Goal: Task Accomplishment & Management: Use online tool/utility

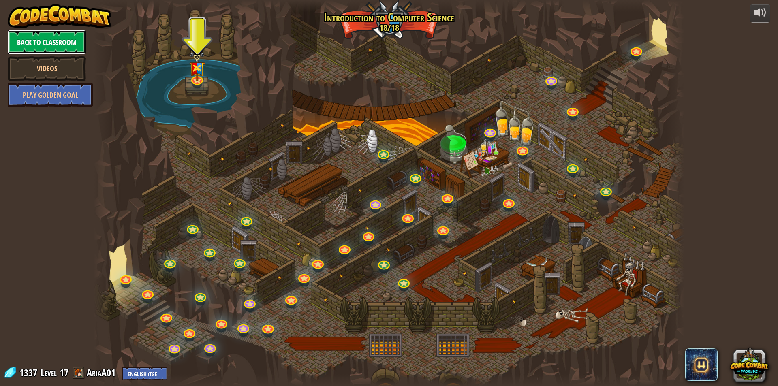
click at [45, 38] on link "Back to Classroom" at bounding box center [47, 42] width 78 height 24
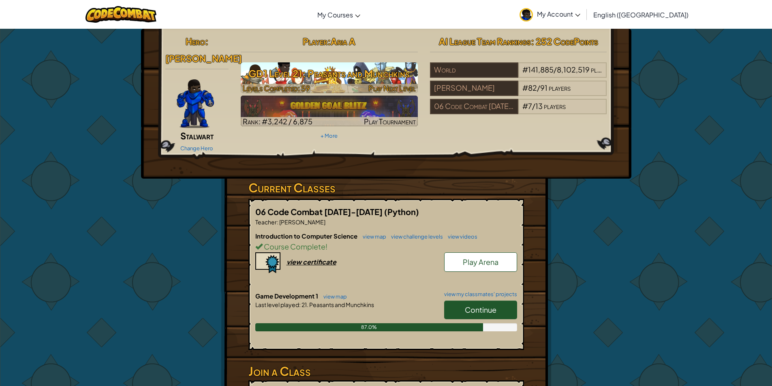
click at [316, 77] on h3 "GD1 Level 21: Peasants and Munchkins" at bounding box center [329, 73] width 177 height 18
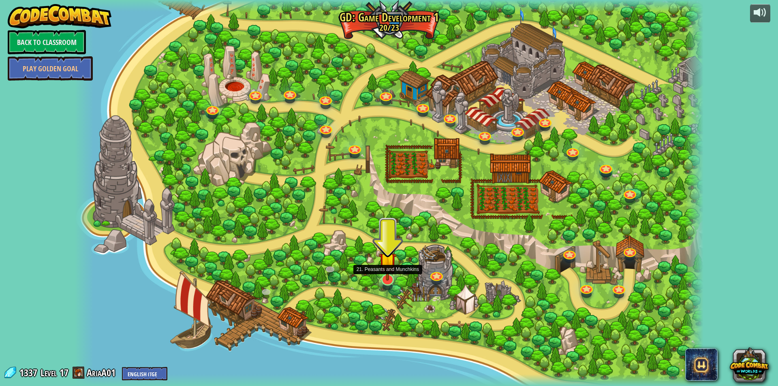
click at [388, 267] on img at bounding box center [387, 262] width 17 height 40
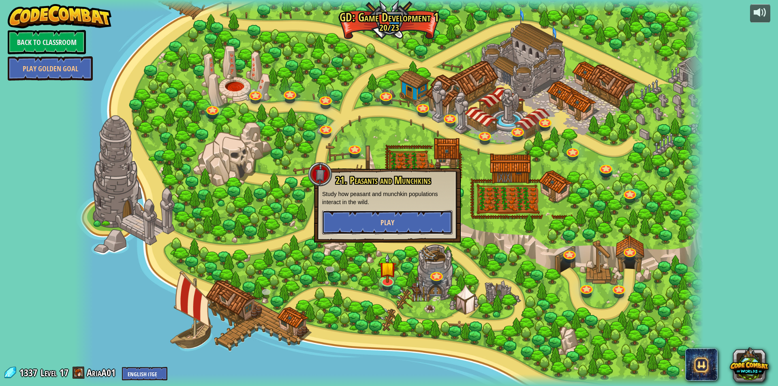
click at [397, 212] on button "Play" at bounding box center [387, 222] width 131 height 24
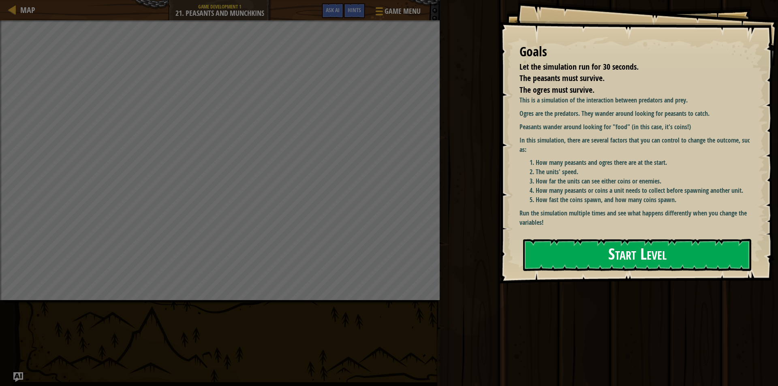
click at [665, 239] on button "Start Level" at bounding box center [637, 255] width 228 height 32
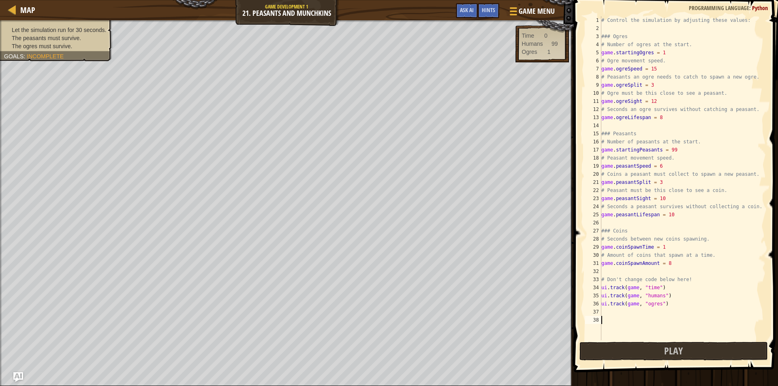
click at [677, 154] on div "# Control the simulation by adjusting these values: ### Ogres # Number of ogres…" at bounding box center [683, 186] width 166 height 341
click at [677, 151] on div "# Control the simulation by adjusting these values: ### Ogres # Number of ogres…" at bounding box center [683, 186] width 166 height 341
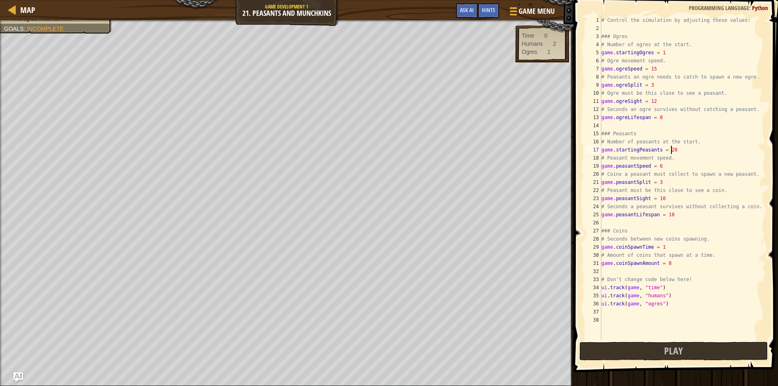
scroll to position [4, 5]
click at [659, 356] on button "Play" at bounding box center [674, 351] width 189 height 19
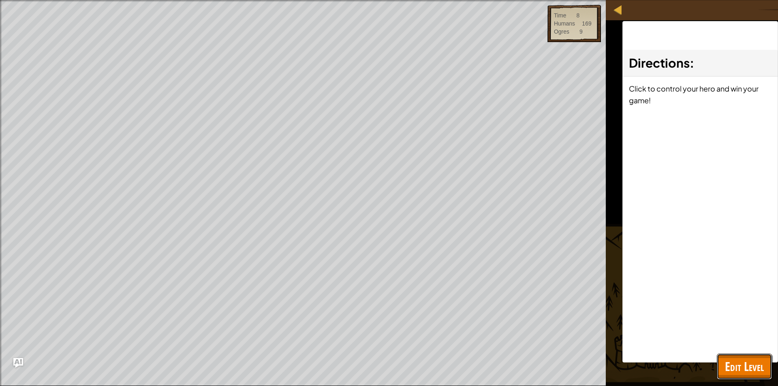
click at [756, 361] on span "Edit Level" at bounding box center [744, 366] width 39 height 17
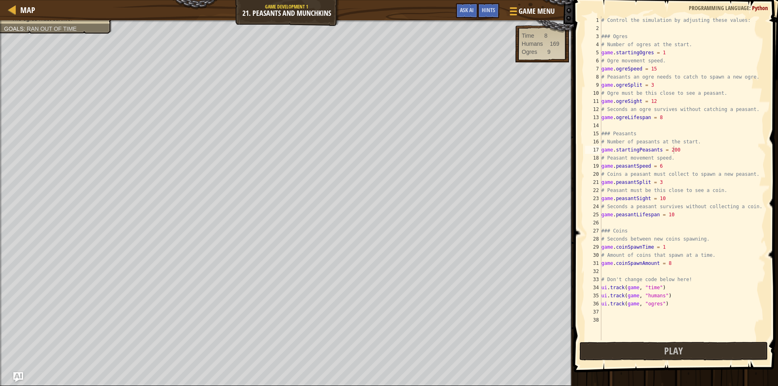
scroll to position [4, 4]
click at [656, 71] on div "# Control the simulation by adjusting these values: ### Ogres # Number of ogres…" at bounding box center [683, 186] width 166 height 341
click at [661, 168] on div "# Control the simulation by adjusting these values: ### Ogres # Number of ogres…" at bounding box center [683, 186] width 166 height 341
click at [658, 86] on div "# Control the simulation by adjusting these values: ### Ogres # Number of ogres…" at bounding box center [683, 186] width 166 height 341
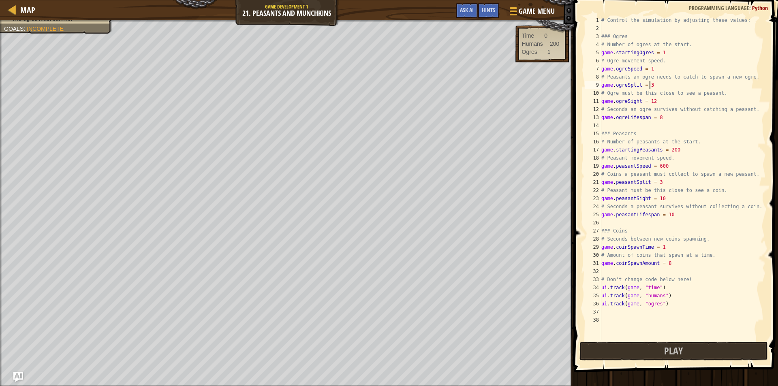
scroll to position [4, 3]
click at [644, 83] on div "# Control the simulation by adjusting these values: ### Ogres # Number of ogres…" at bounding box center [683, 186] width 166 height 341
click at [667, 347] on span "Play" at bounding box center [673, 351] width 19 height 13
click at [677, 149] on div "# Control the simulation by adjusting these values: ### Ogres # Number of ogres…" at bounding box center [683, 186] width 166 height 341
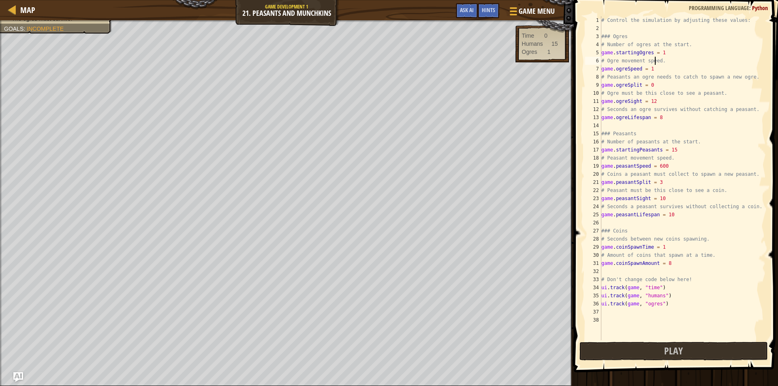
click at [655, 63] on div "# Control the simulation by adjusting these values: ### Ogres # Number of ogres…" at bounding box center [683, 186] width 166 height 341
click at [650, 68] on div "# Control the simulation by adjusting these values: ### Ogres # Number of ogres…" at bounding box center [683, 186] width 166 height 341
click at [656, 87] on div "# Control the simulation by adjusting these values: ### Ogres # Number of ogres…" at bounding box center [683, 186] width 166 height 341
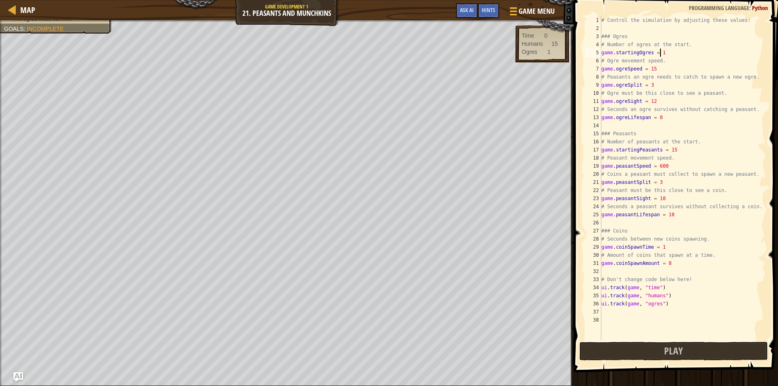
click at [667, 51] on div "# Control the simulation by adjusting these values: ### Ogres # Number of ogres…" at bounding box center [683, 186] width 166 height 341
click at [667, 166] on div "# Control the simulation by adjusting these values: ### Ogres # Number of ogres…" at bounding box center [683, 186] width 166 height 341
click at [667, 202] on div "# Control the simulation by adjusting these values: ### Ogres # Number of ogres…" at bounding box center [683, 186] width 166 height 341
click at [666, 53] on div "# Control the simulation by adjusting these values: ### Ogres # Number of ogres…" at bounding box center [683, 186] width 166 height 341
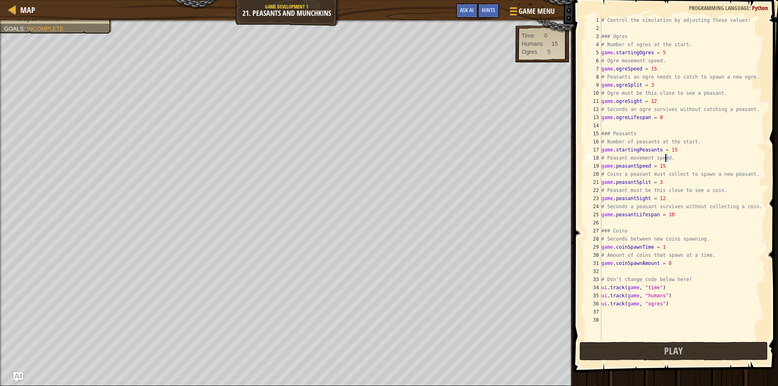
drag, startPoint x: 677, startPoint y: 156, endPoint x: 666, endPoint y: 154, distance: 10.6
click at [666, 154] on div "# Control the simulation by adjusting these values: ### Ogres # Number of ogres…" at bounding box center [683, 186] width 166 height 341
click at [664, 147] on div "# Control the simulation by adjusting these values: ### Ogres # Number of ogres…" at bounding box center [683, 186] width 166 height 341
drag, startPoint x: 666, startPoint y: 147, endPoint x: 675, endPoint y: 146, distance: 9.0
click at [675, 146] on div "# Control the simulation by adjusting these values: ### Ogres # Number of ogres…" at bounding box center [683, 186] width 166 height 341
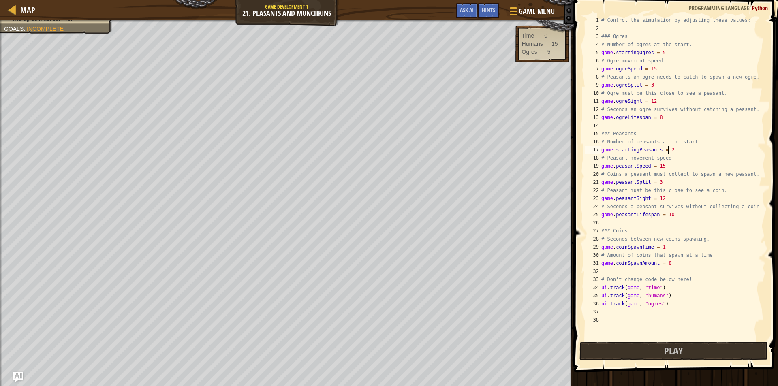
scroll to position [4, 5]
click at [649, 350] on button "Play" at bounding box center [674, 351] width 189 height 19
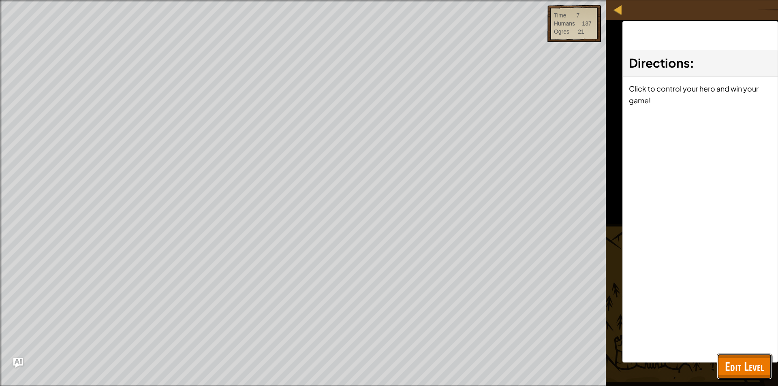
click at [754, 361] on span "Edit Level" at bounding box center [744, 366] width 39 height 17
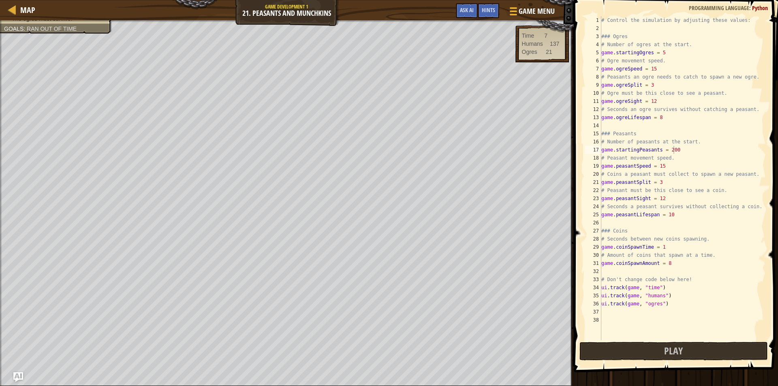
click at [660, 86] on div "# Control the simulation by adjusting these values: ### Ogres # Number of ogres…" at bounding box center [683, 186] width 166 height 341
click at [650, 351] on button "Play" at bounding box center [674, 351] width 189 height 19
click at [671, 88] on div "# Control the simulation by adjusting these values: ### Ogres # Number of ogres…" at bounding box center [683, 186] width 166 height 341
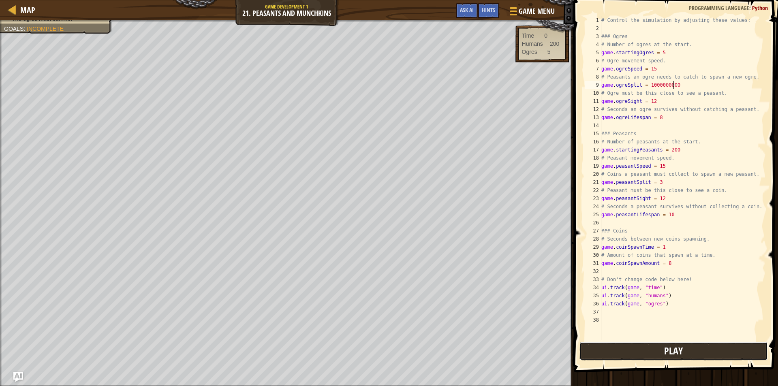
click at [686, 354] on button "Play" at bounding box center [674, 351] width 189 height 19
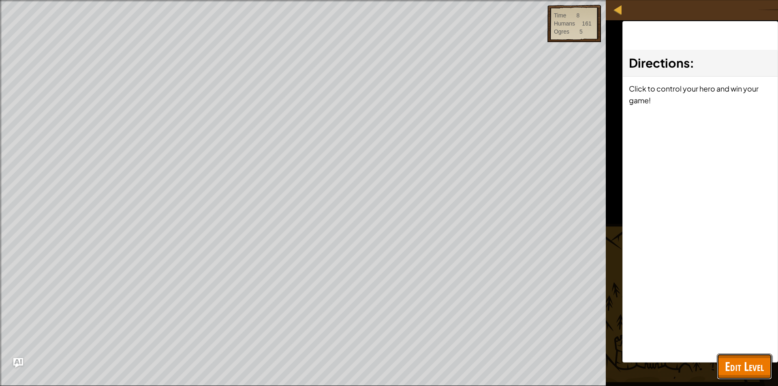
click at [744, 356] on button "Edit Level" at bounding box center [744, 367] width 55 height 26
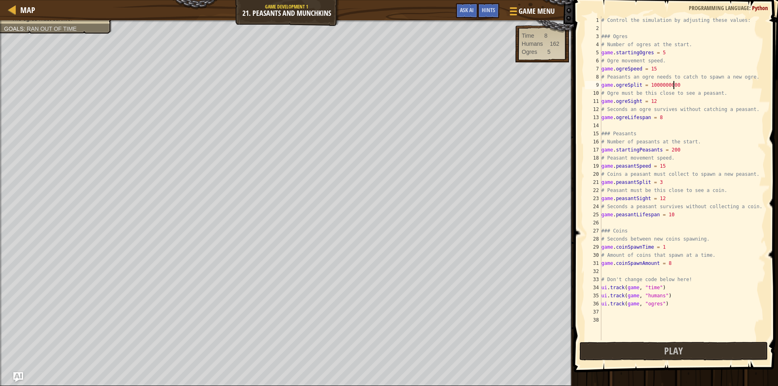
click at [692, 84] on div "# Control the simulation by adjusting these values: ### Ogres # Number of ogres…" at bounding box center [683, 186] width 166 height 341
type textarea "game.ogreSplit = 3"
click at [465, 16] on button "Ask AI" at bounding box center [467, 10] width 22 height 15
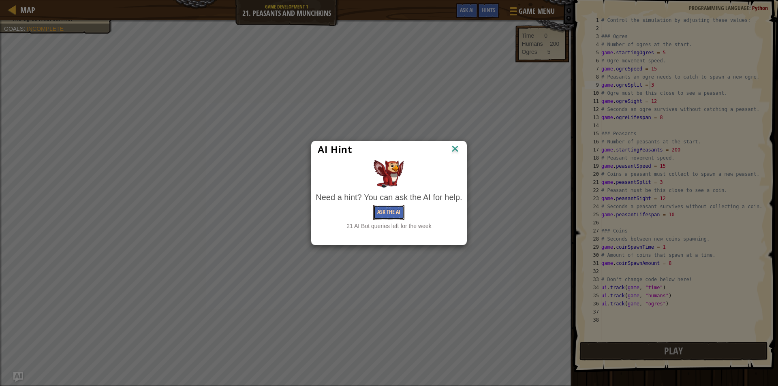
click at [383, 216] on button "Ask the AI" at bounding box center [388, 212] width 31 height 15
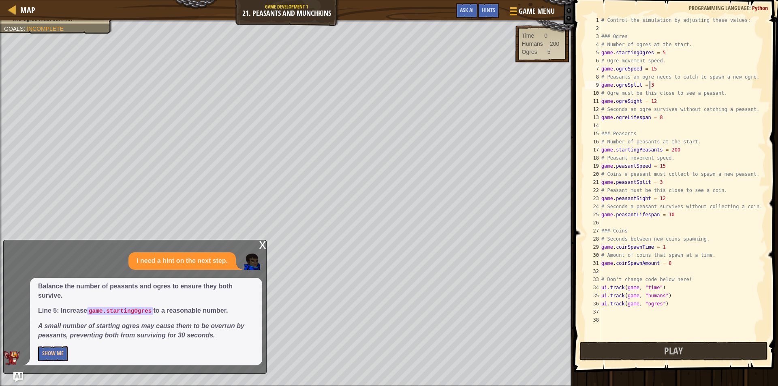
click at [56, 365] on div "Balance the number of peasants and ogres to ensure they both survive. Line 5: I…" at bounding box center [146, 322] width 232 height 88
click at [56, 354] on button "Show Me" at bounding box center [53, 354] width 30 height 15
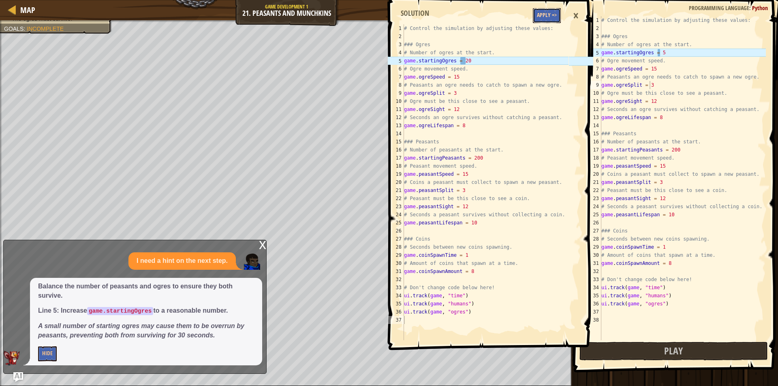
click at [545, 18] on button "Apply =>" at bounding box center [547, 15] width 28 height 15
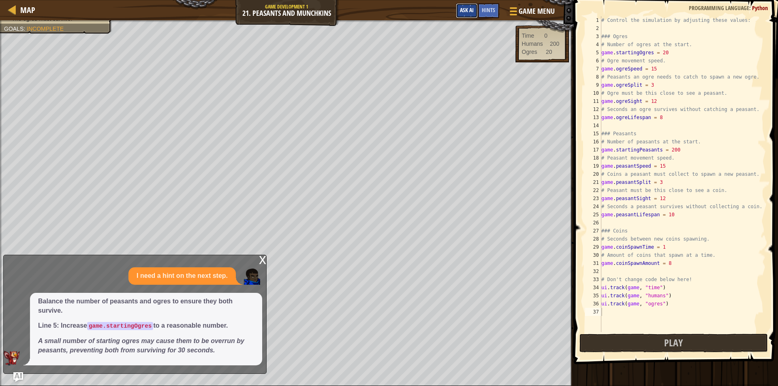
click at [473, 9] on span "Ask AI" at bounding box center [467, 10] width 14 height 8
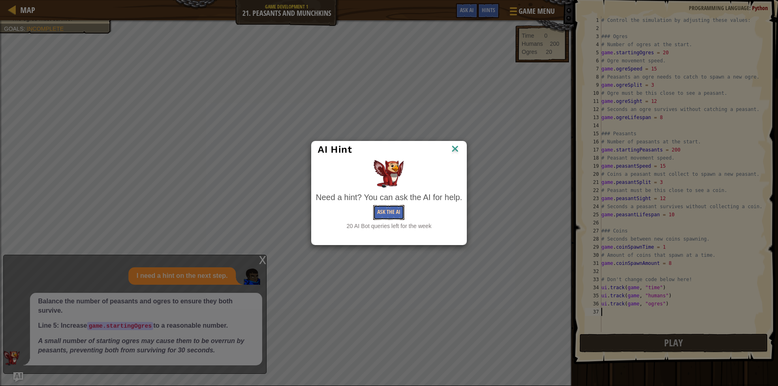
click at [388, 217] on button "Ask the AI" at bounding box center [388, 212] width 31 height 15
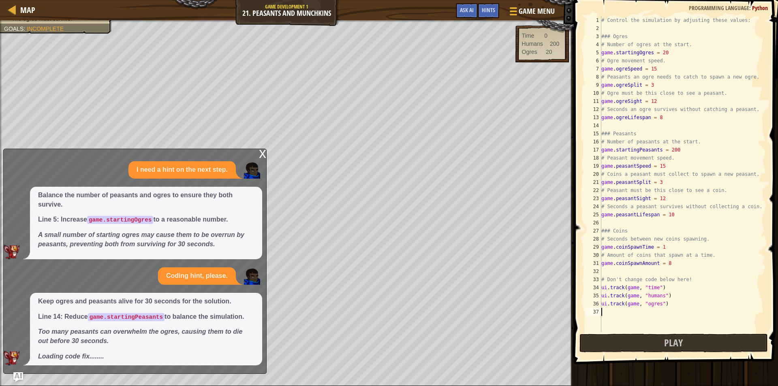
click at [675, 150] on div "# Control the simulation by adjusting these values: ### Ogres # Number of ogres…" at bounding box center [683, 182] width 166 height 332
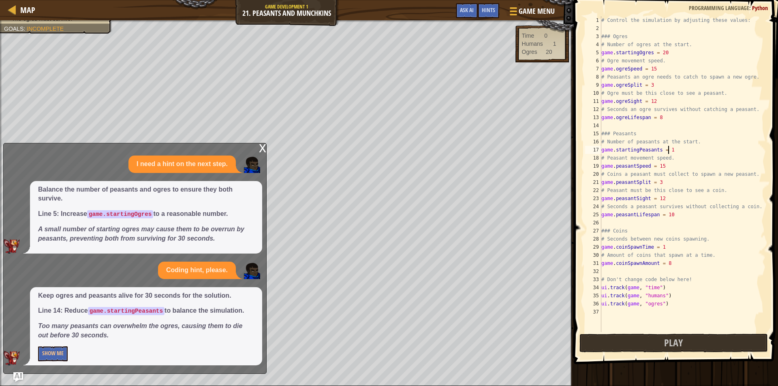
scroll to position [4, 5]
type textarea "game.startingPeasants = 15"
click at [51, 350] on button "Show Me" at bounding box center [53, 354] width 30 height 15
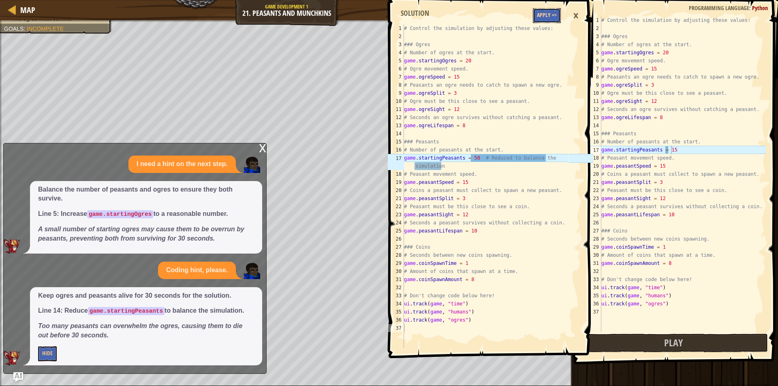
click at [553, 15] on button "Apply =>" at bounding box center [547, 15] width 28 height 15
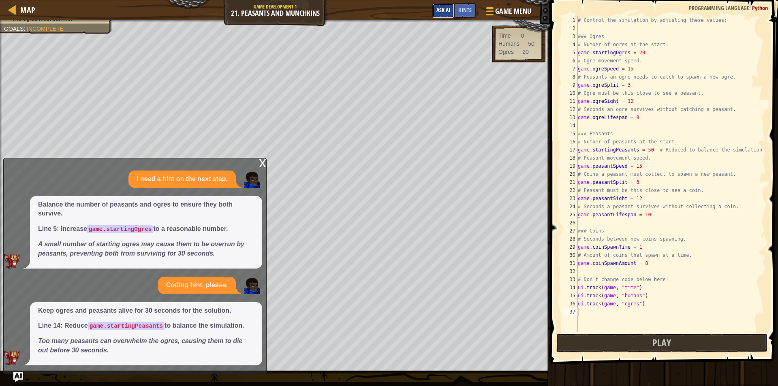
click at [447, 13] on span "Ask AI" at bounding box center [444, 10] width 14 height 8
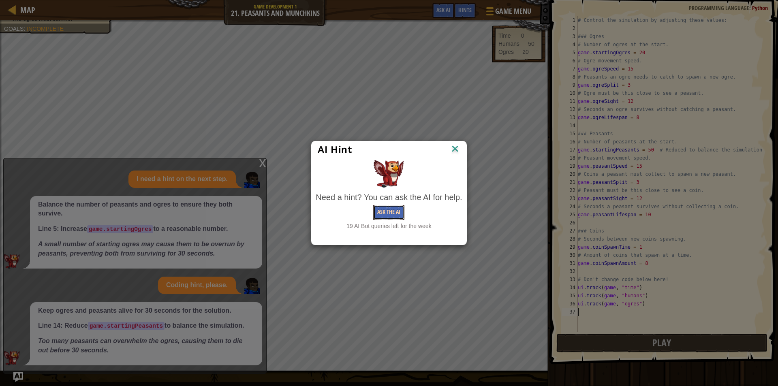
click at [393, 209] on button "Ask the AI" at bounding box center [388, 212] width 31 height 15
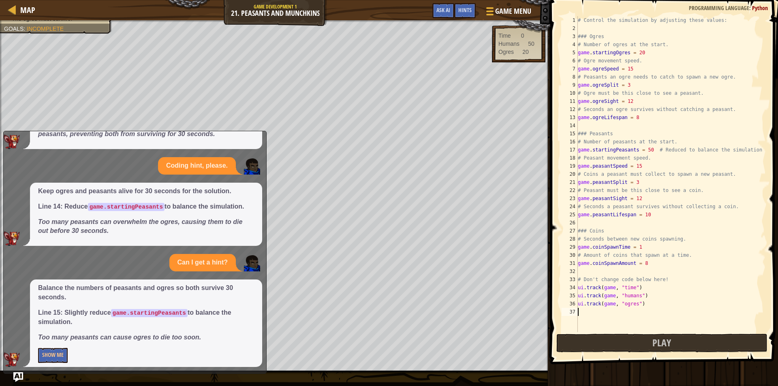
scroll to position [94, 0]
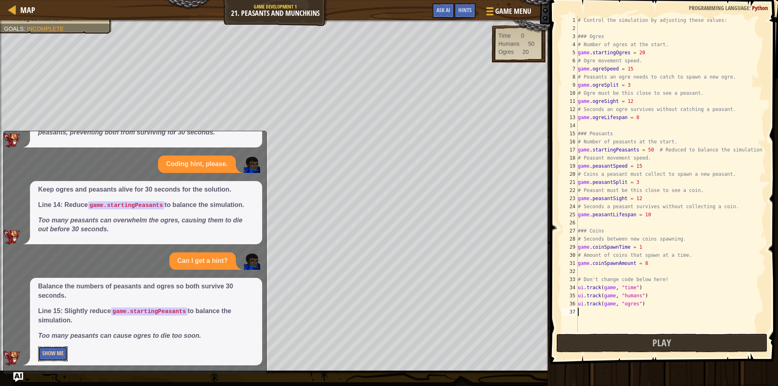
click at [51, 356] on button "Show Me" at bounding box center [53, 354] width 30 height 15
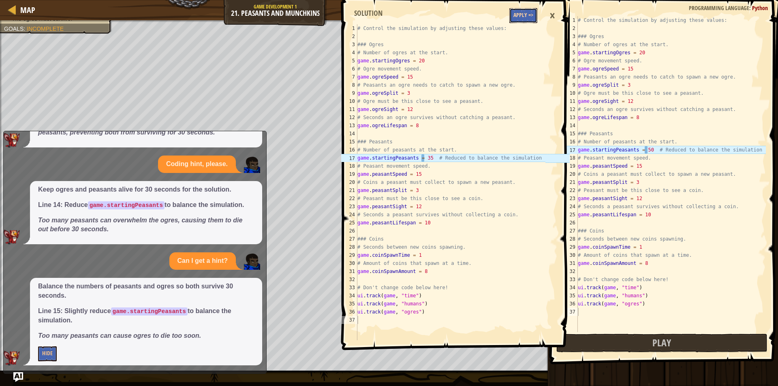
click at [523, 15] on button "Apply =>" at bounding box center [524, 15] width 28 height 15
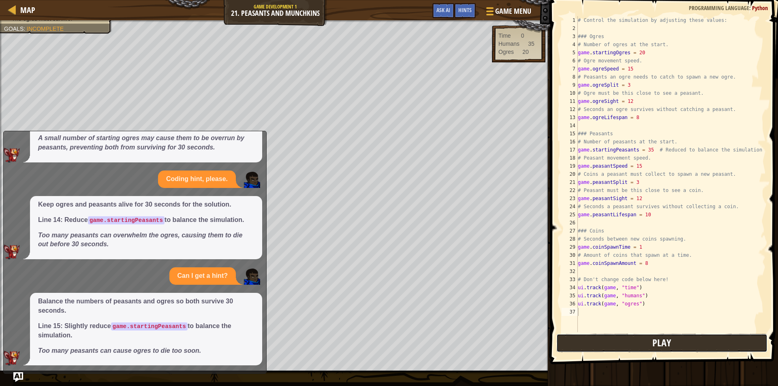
click at [605, 345] on button "Play" at bounding box center [663, 343] width 212 height 19
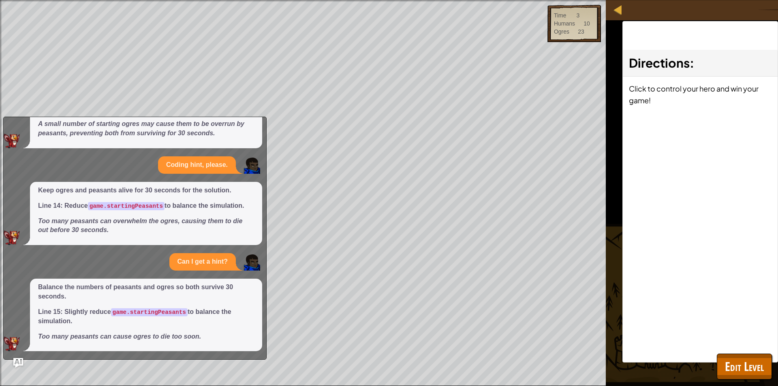
click at [13, 358] on div "x I need a hint on the next step. Balance the number of peasants and ogres to e…" at bounding box center [135, 238] width 264 height 243
click at [13, 359] on img "Ask AI" at bounding box center [18, 363] width 11 height 11
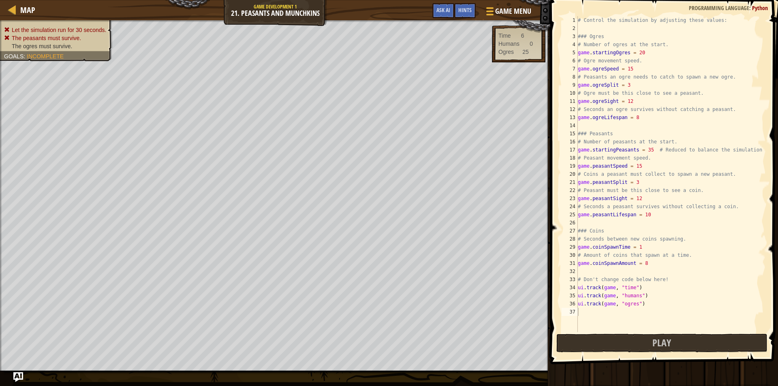
drag, startPoint x: 25, startPoint y: 44, endPoint x: 45, endPoint y: 46, distance: 19.6
click at [45, 46] on span "The ogres must survive." at bounding box center [42, 46] width 60 height 6
drag, startPoint x: 38, startPoint y: 40, endPoint x: 57, endPoint y: 40, distance: 18.7
click at [57, 40] on span "The peasants must survive." at bounding box center [46, 38] width 69 height 6
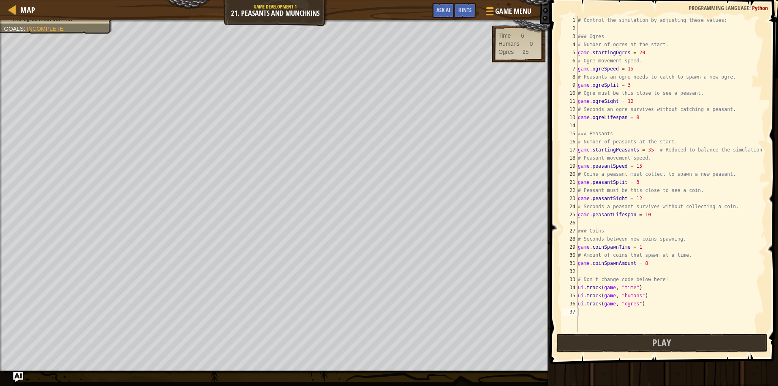
click at [655, 54] on div "# Control the simulation by adjusting these values: ### Ogres # Number of ogres…" at bounding box center [671, 182] width 190 height 332
click at [637, 69] on div "# Control the simulation by adjusting these values: ### Ogres # Number of ogres…" at bounding box center [671, 182] width 190 height 332
click at [647, 149] on div "# Control the simulation by adjusting these values: ### Ogres # Number of ogres…" at bounding box center [671, 182] width 190 height 332
type textarea "game.startingPeasants = 350 # Reduced to balance the simulation"
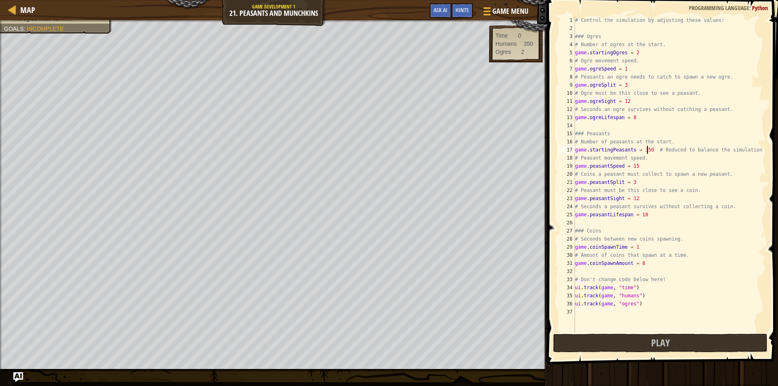
click at [700, 332] on div "# Control the simulation by adjusting these values: ### Ogres # Number of ogres…" at bounding box center [670, 182] width 193 height 332
click at [695, 346] on button "Play" at bounding box center [660, 343] width 214 height 19
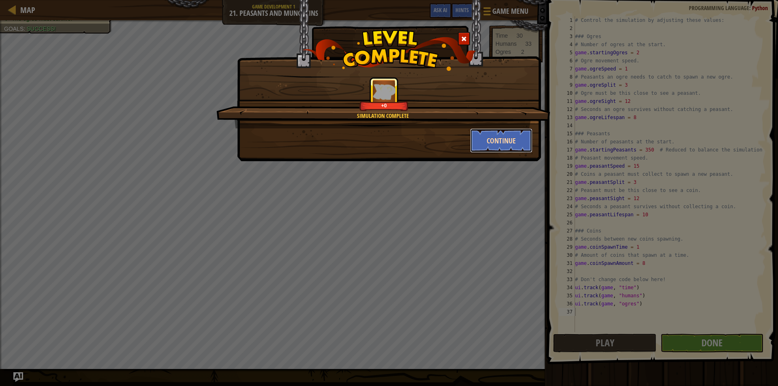
click at [478, 139] on button "Continue" at bounding box center [501, 141] width 63 height 24
click at [491, 140] on button "Continue" at bounding box center [501, 141] width 63 height 24
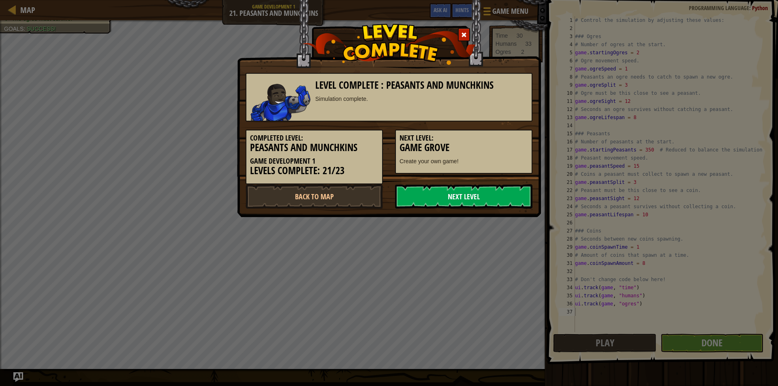
click at [459, 193] on link "Next Level" at bounding box center [463, 196] width 137 height 24
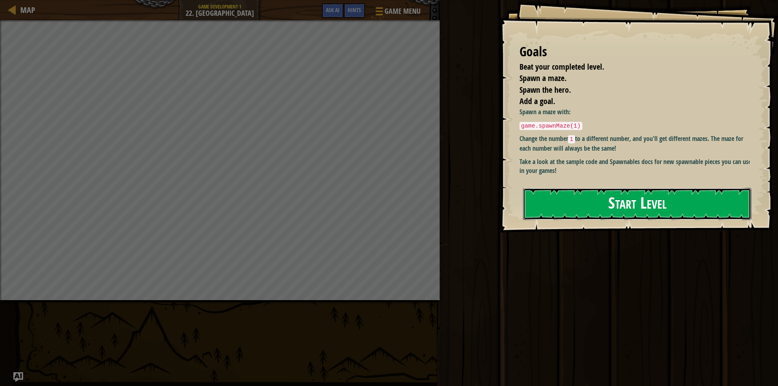
click at [615, 188] on button "Start Level" at bounding box center [637, 204] width 228 height 32
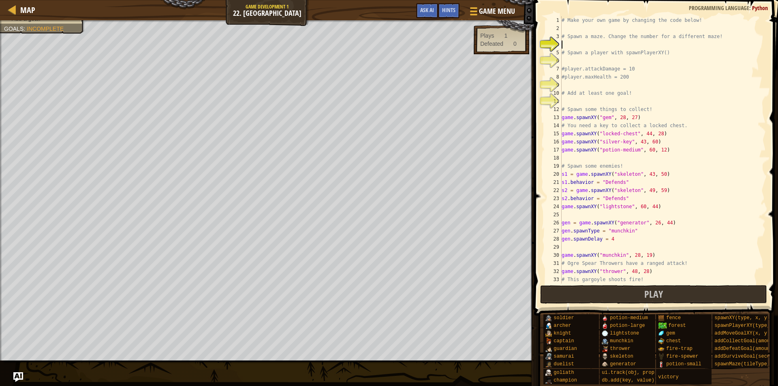
click at [594, 46] on div "# Make your own game by changing the code below! # Spawn a maze. Change the num…" at bounding box center [660, 158] width 200 height 284
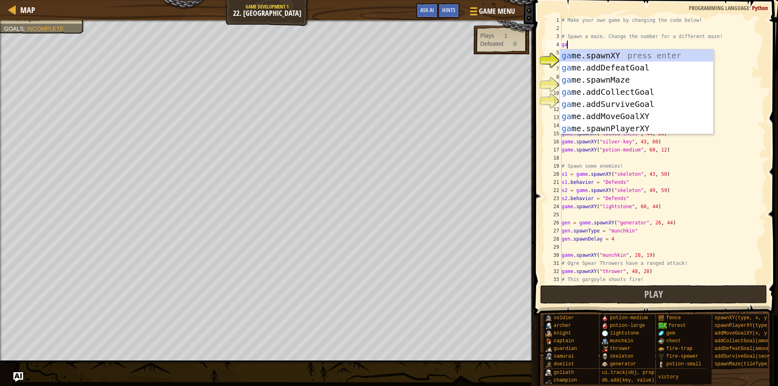
scroll to position [4, 0]
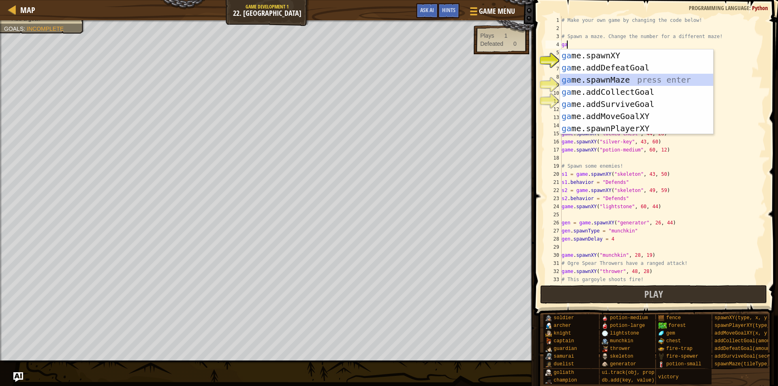
click at [608, 77] on div "ga me.spawnXY press enter ga me.addDefeatGoal press enter ga me.spawnMaze press…" at bounding box center [636, 103] width 153 height 109
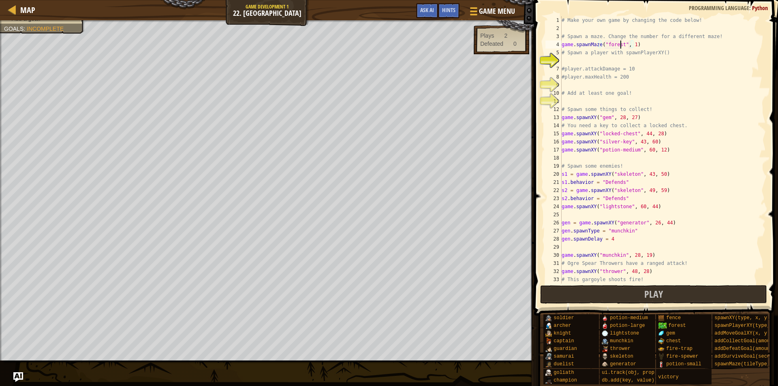
click at [620, 43] on div "# Make your own game by changing the code below! # Spawn a maze. Change the num…" at bounding box center [660, 158] width 200 height 284
type textarea "game.spawnMaze("generator", 1)"
click at [582, 61] on div "# Make your own game by changing the code below! # Spawn a maze. Change the num…" at bounding box center [660, 158] width 200 height 284
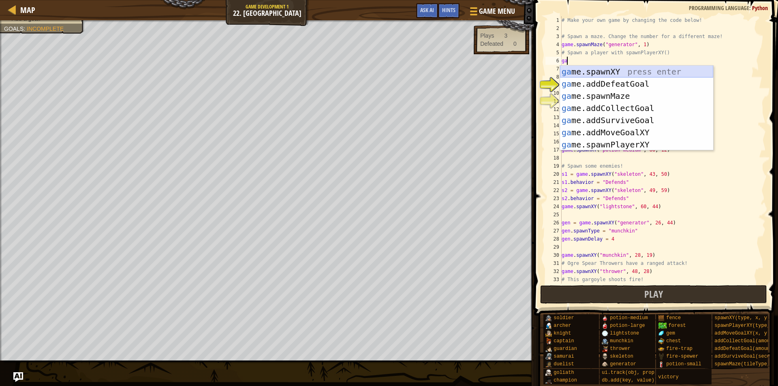
click at [588, 73] on div "ga me.spawnXY press enter ga me.addDefeatGoal press enter ga me.spawnMaze press…" at bounding box center [636, 120] width 153 height 109
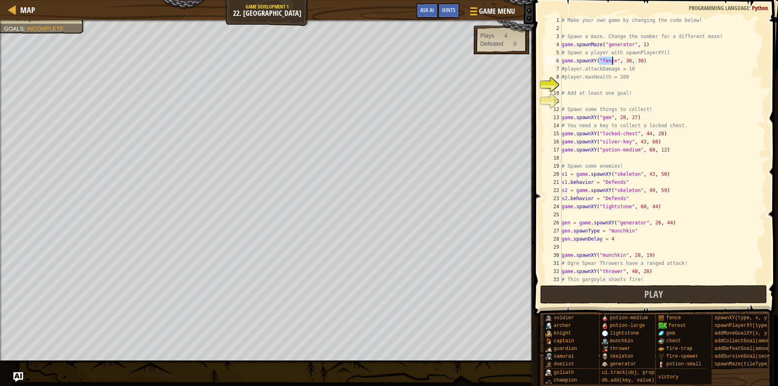
click at [588, 61] on div "# Make your own game by changing the code below! # Spawn a maze. Change the num…" at bounding box center [660, 158] width 200 height 284
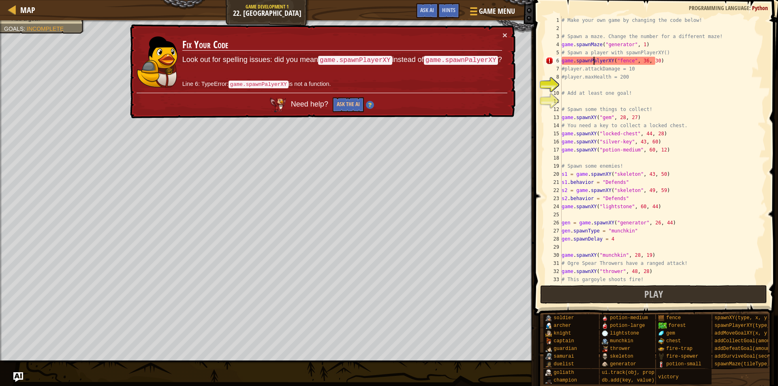
click at [595, 58] on div "# Make your own game by changing the code below! # Spawn a maze. Change the num…" at bounding box center [660, 158] width 200 height 284
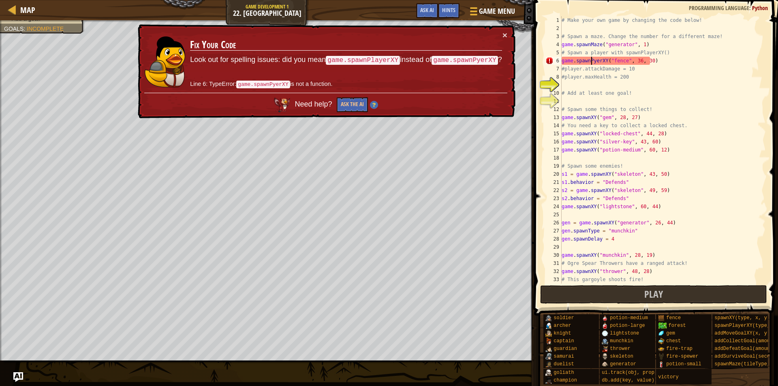
scroll to position [4, 3]
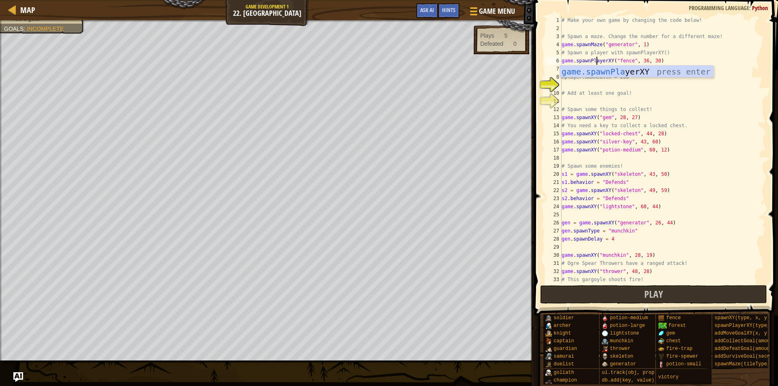
click at [629, 62] on div "# Make your own game by changing the code below! # Spawn a maze. Change the num…" at bounding box center [660, 158] width 200 height 284
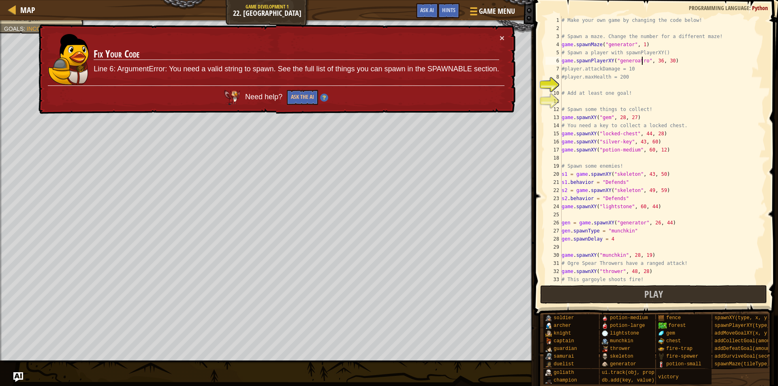
scroll to position [4, 7]
click at [640, 57] on div "# Make your own game by changing the code below! # Spawn a maze. Change the num…" at bounding box center [660, 158] width 200 height 284
click at [634, 61] on div "# Make your own game by changing the code below! # Spawn a maze. Change the num…" at bounding box center [660, 158] width 200 height 284
drag, startPoint x: 631, startPoint y: 60, endPoint x: 636, endPoint y: 69, distance: 10.5
click at [631, 60] on div "# Make your own game by changing the code below! # Spawn a maze. Change the num…" at bounding box center [660, 158] width 200 height 284
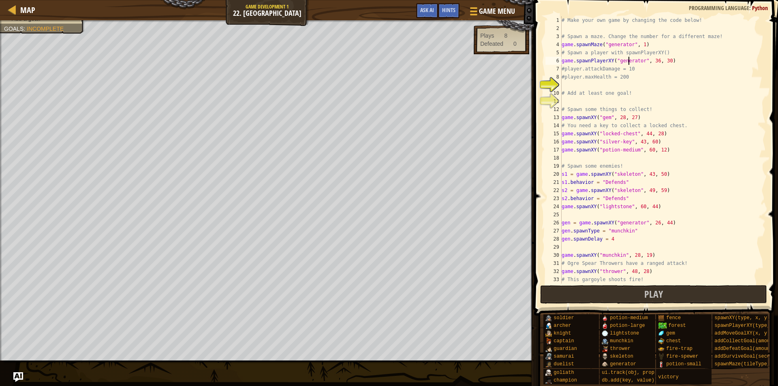
click at [639, 63] on div "# Make your own game by changing the code below! # Spawn a maze. Change the num…" at bounding box center [660, 158] width 200 height 284
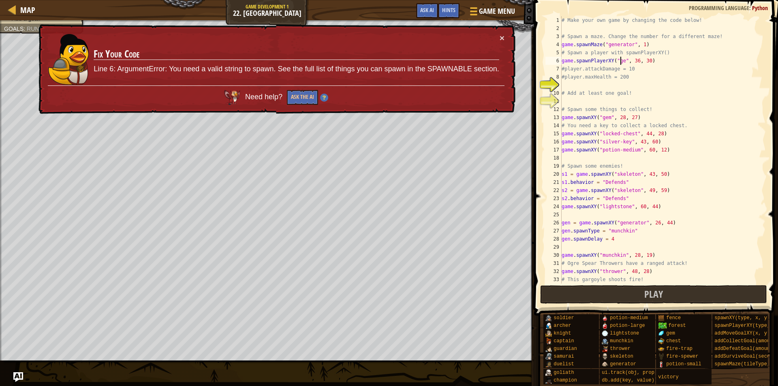
scroll to position [4, 6]
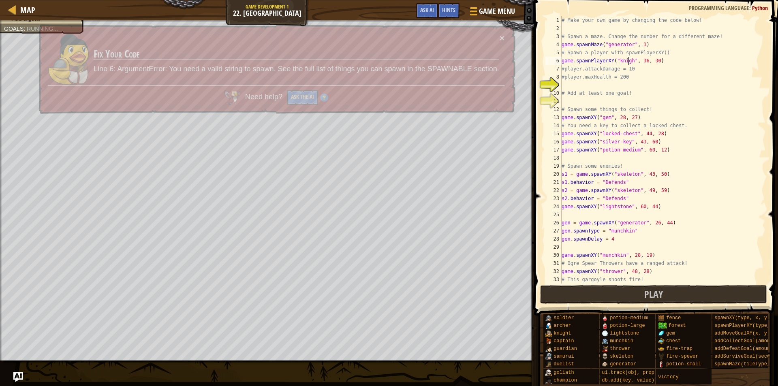
type textarea "game.spawnPlayerXY("knight", 36, 30)"
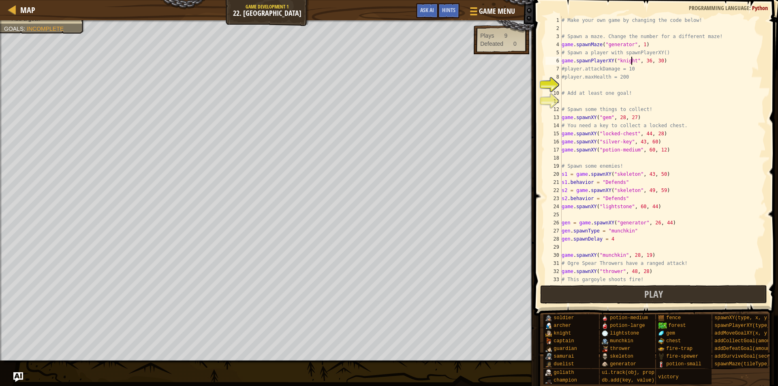
click at [578, 85] on div "# Make your own game by changing the code below! # Spawn a maze. Change the num…" at bounding box center [660, 158] width 200 height 284
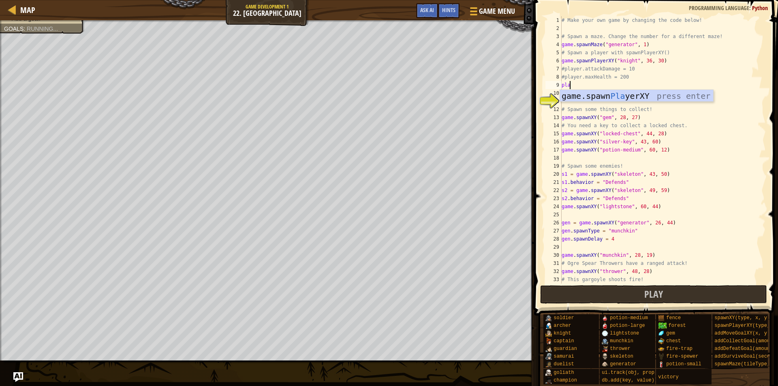
scroll to position [4, 0]
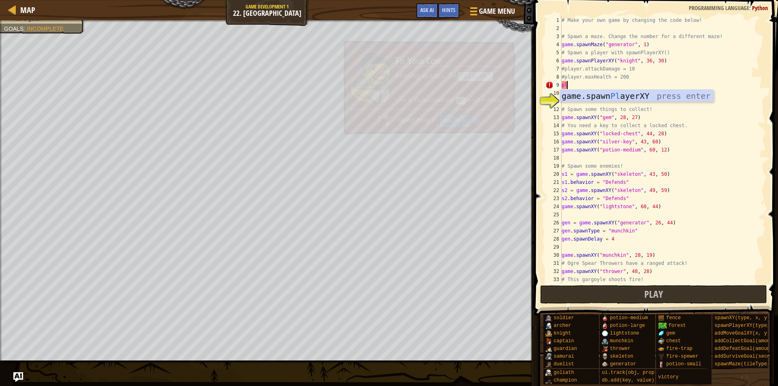
type textarea "p"
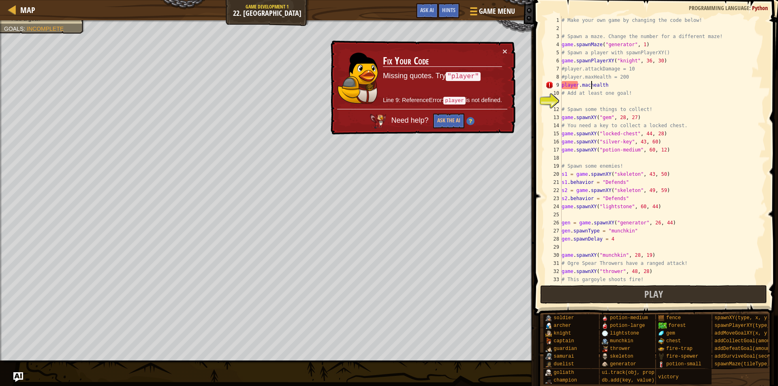
click at [590, 86] on div "# Make your own game by changing the code below! # Spawn a maze. Change the num…" at bounding box center [660, 158] width 200 height 284
click at [607, 81] on div "# Make your own game by changing the code below! # Spawn a maze. Change the num…" at bounding box center [660, 158] width 200 height 284
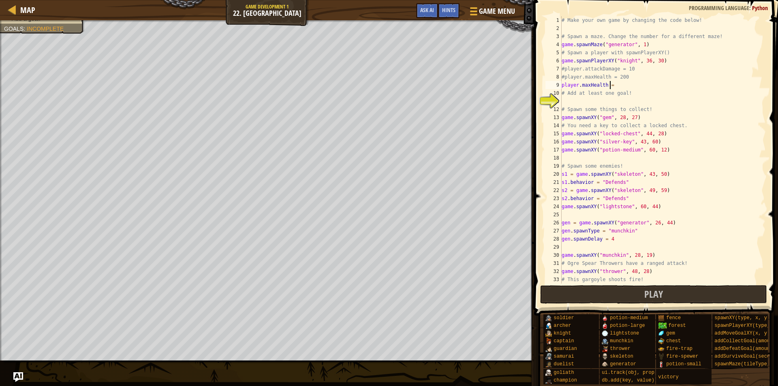
scroll to position [4, 3]
type textarea "player.maxHealth ="
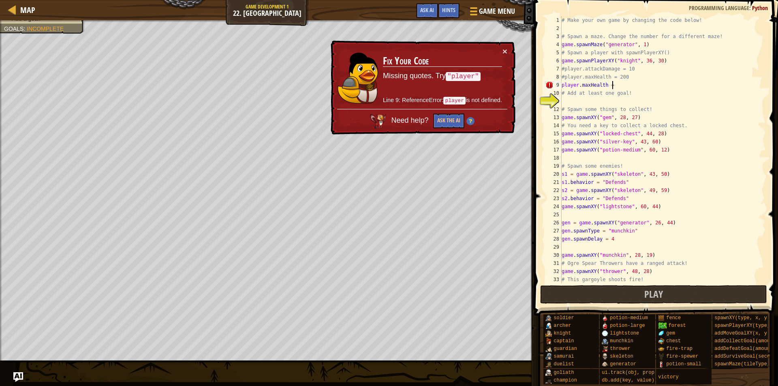
click at [578, 83] on div "# Make your own game by changing the code below! # Spawn a maze. Change the num…" at bounding box center [660, 158] width 200 height 284
click at [615, 84] on div "# Make your own game by changing the code below! # Spawn a maze. Change the num…" at bounding box center [660, 158] width 200 height 284
drag, startPoint x: 611, startPoint y: 86, endPoint x: 561, endPoint y: 86, distance: 49.5
click at [561, 86] on div "player.maxHealth = 1 2 3 4 5 6 7 8 9 10 11 12 13 14 15 16 17 18 19 20 21 22 23 …" at bounding box center [655, 150] width 222 height 268
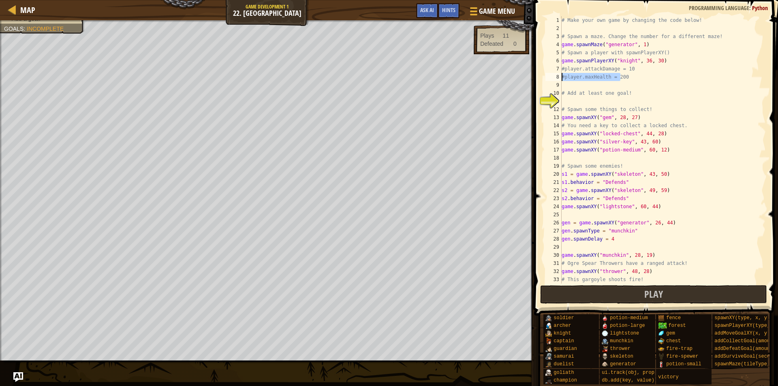
drag, startPoint x: 621, startPoint y: 77, endPoint x: 561, endPoint y: 77, distance: 59.6
click at [561, 77] on div "1 2 3 4 5 6 7 8 9 10 11 12 13 14 15 16 17 18 19 20 21 22 23 24 25 26 27 28 29 3…" at bounding box center [655, 150] width 222 height 268
click at [557, 77] on div "8" at bounding box center [554, 77] width 16 height 8
drag, startPoint x: 563, startPoint y: 76, endPoint x: 626, endPoint y: 81, distance: 63.1
click at [626, 81] on div "# Make your own game by changing the code below! # Spawn a maze. Change the num…" at bounding box center [660, 158] width 200 height 284
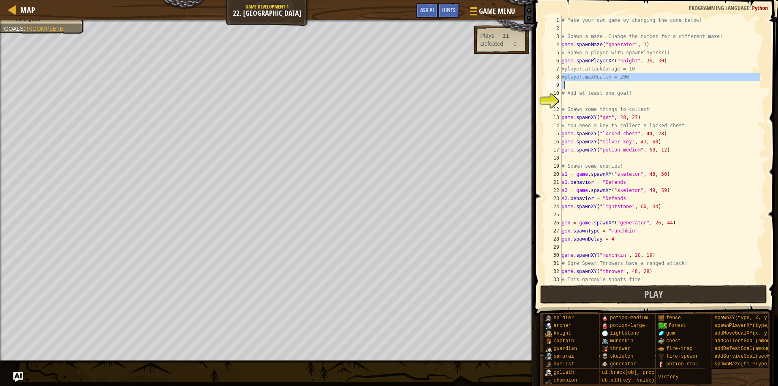
click at [623, 77] on div "# Make your own game by changing the code below! # Spawn a maze. Change the num…" at bounding box center [660, 150] width 200 height 268
type textarea "#player.maxHealth = 200"
drag, startPoint x: 623, startPoint y: 77, endPoint x: 564, endPoint y: 79, distance: 58.8
click at [564, 79] on div "# Make your own game by changing the code below! # Spawn a maze. Change the num…" at bounding box center [660, 158] width 200 height 284
click at [582, 88] on div "# Make your own game by changing the code below! # Spawn a maze. Change the num…" at bounding box center [660, 158] width 200 height 284
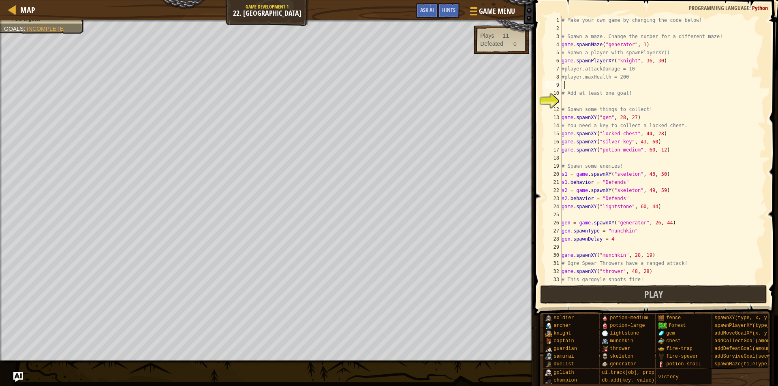
paste textarea "player.maxHealth = 200"
drag, startPoint x: 632, startPoint y: 70, endPoint x: 564, endPoint y: 71, distance: 68.1
click at [565, 71] on div "# Make your own game by changing the code below! # Spawn a maze. Change the num…" at bounding box center [660, 158] width 200 height 284
type textarea "#player.attackDamage = 10"
click at [564, 101] on div "# Make your own game by changing the code below! # Spawn a maze. Change the num…" at bounding box center [660, 158] width 200 height 284
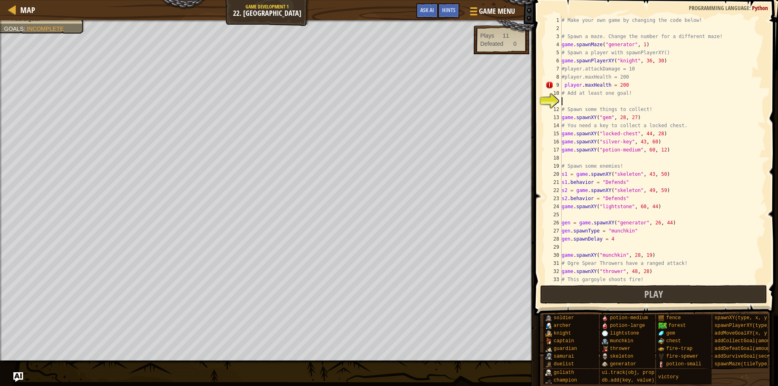
click at [599, 101] on div "# Make your own game by changing the code below! # Spawn a maze. Change the num…" at bounding box center [660, 158] width 200 height 284
click at [625, 85] on div "# Make your own game by changing the code below! # Spawn a maze. Change the num…" at bounding box center [660, 158] width 200 height 284
type textarea "player.maxHealth = 200"
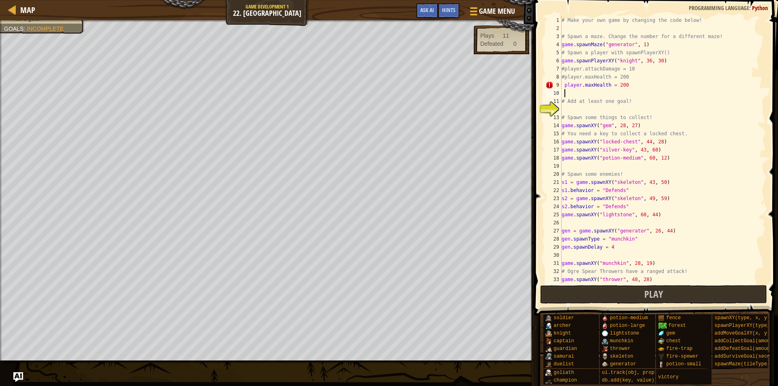
paste textarea "player.attackDamage = 10"
drag, startPoint x: 566, startPoint y: 91, endPoint x: 572, endPoint y: 98, distance: 9.2
click at [567, 91] on div "# Make your own game by changing the code below! # Spawn a maze. Change the num…" at bounding box center [660, 158] width 200 height 284
click at [565, 97] on div "# Make your own game by changing the code below! # Spawn a maze. Change the num…" at bounding box center [660, 158] width 200 height 284
click at [564, 89] on div "# Make your own game by changing the code below! # Spawn a maze. Change the num…" at bounding box center [660, 158] width 200 height 284
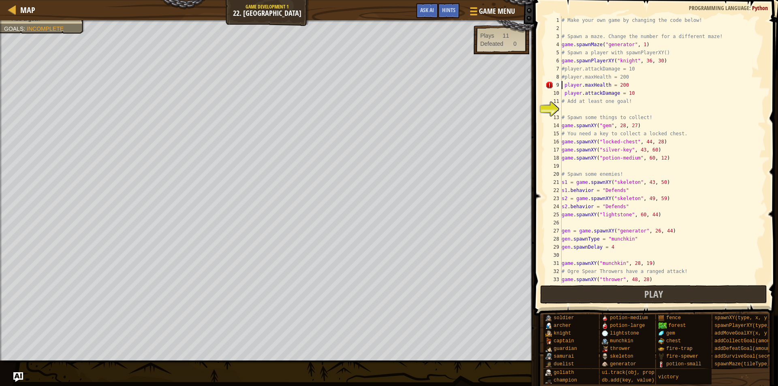
click at [563, 87] on div "# Make your own game by changing the code below! # Spawn a maze. Change the num…" at bounding box center [660, 158] width 200 height 284
click at [566, 85] on div "# Make your own game by changing the code below! # Spawn a maze. Change the num…" at bounding box center [660, 158] width 200 height 284
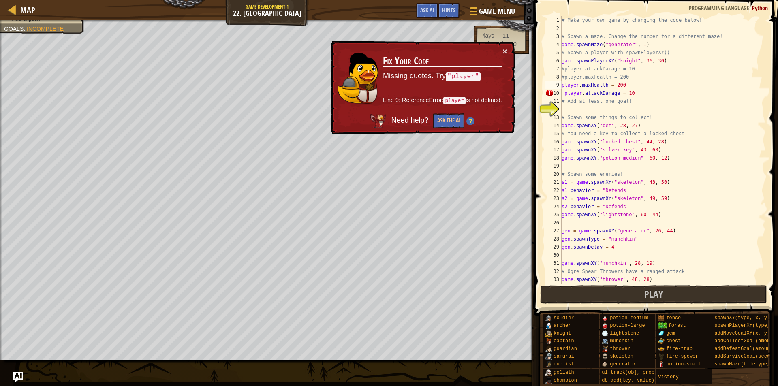
click at [565, 94] on div "# Make your own game by changing the code below! # Spawn a maze. Change the num…" at bounding box center [660, 158] width 200 height 284
type textarea "player.attackDamage = 10"
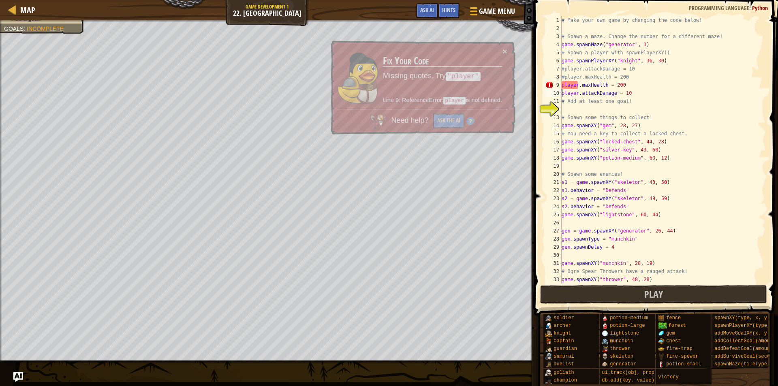
click at [568, 108] on div "# Make your own game by changing the code below! # Spawn a maze. Change the num…" at bounding box center [660, 158] width 200 height 284
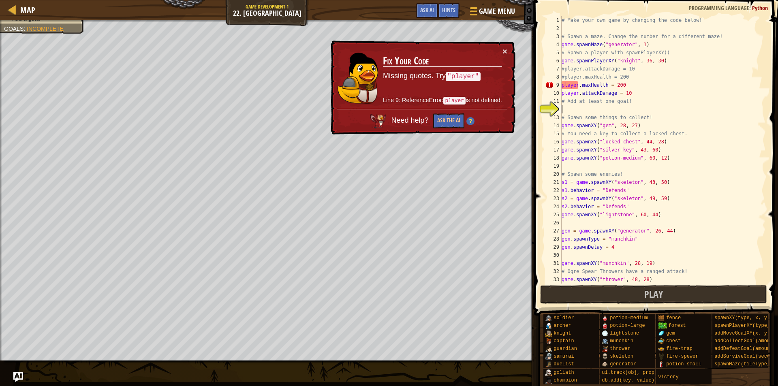
click at [580, 109] on div "# Make your own game by changing the code below! # Spawn a maze. Change the num…" at bounding box center [660, 158] width 200 height 284
click at [451, 118] on button "Ask the AI" at bounding box center [448, 121] width 31 height 15
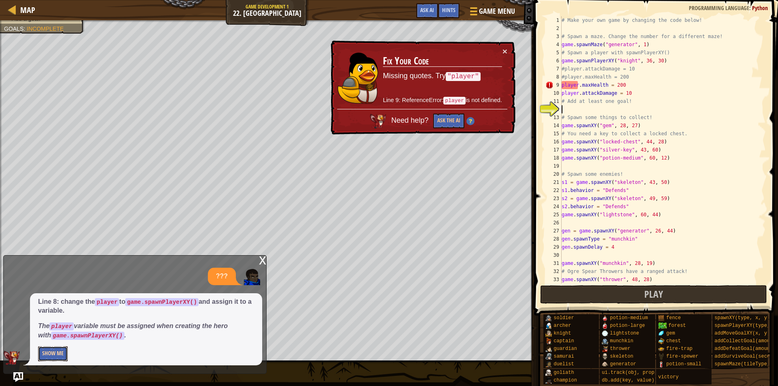
click at [51, 358] on button "Show Me" at bounding box center [53, 354] width 30 height 15
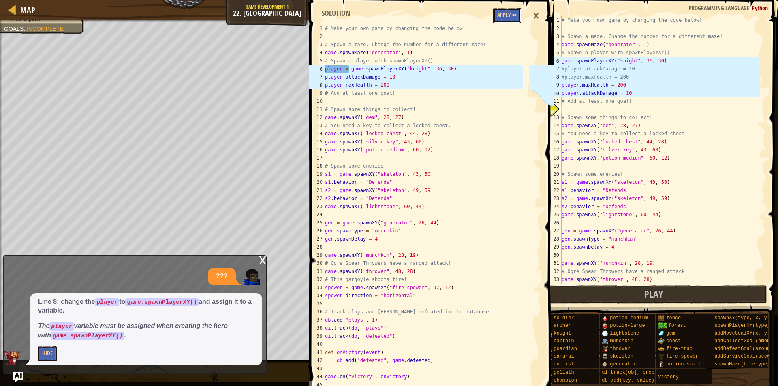
click at [499, 15] on button "Apply =>" at bounding box center [507, 15] width 28 height 15
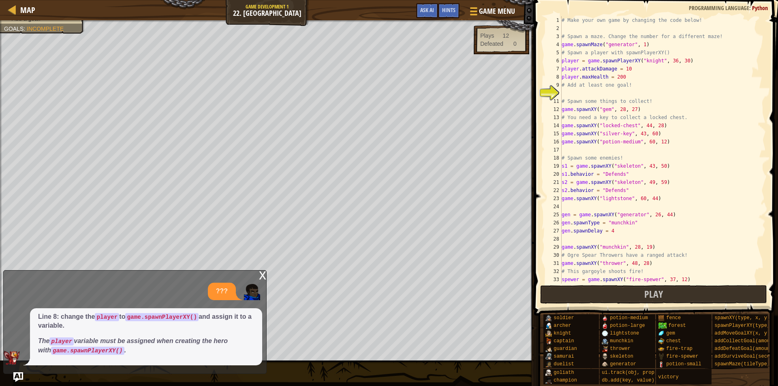
type textarea "# Spawn some things to collect!"
click at [583, 99] on div "# Make your own game by changing the code below! # Spawn a maze. Change the num…" at bounding box center [660, 158] width 200 height 284
click at [583, 92] on div "# Make your own game by changing the code below! # Spawn a maze. Change the num…" at bounding box center [660, 158] width 200 height 284
click at [600, 95] on div "# Make your own game by changing the code below! # Spawn a maze. Change the num…" at bounding box center [660, 158] width 200 height 284
type textarea "ga"
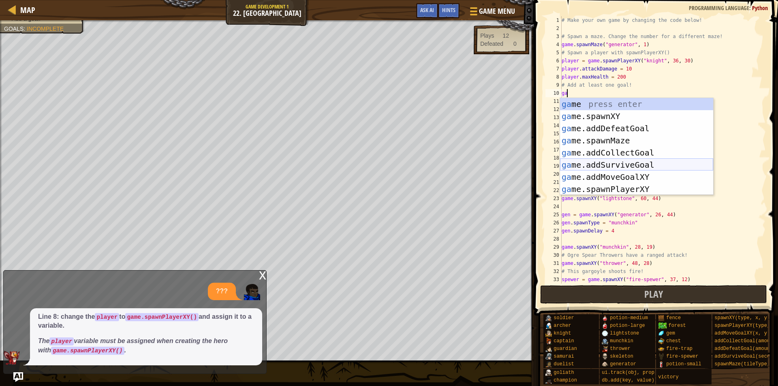
click at [618, 163] on div "ga me press enter ga me.spawnXY press enter ga me.addDefeatGoal press enter ga …" at bounding box center [636, 159] width 153 height 122
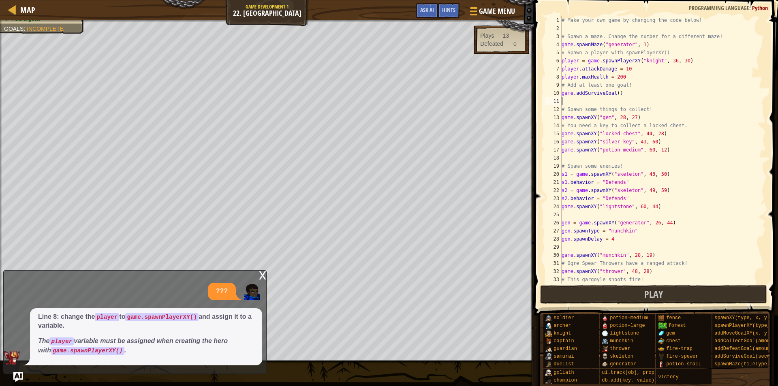
click at [615, 93] on div "# Make your own game by changing the code below! # Spawn a maze. Change the num…" at bounding box center [660, 158] width 200 height 284
type textarea "game.addSurviveGoal(2)"
click at [602, 290] on button "Play" at bounding box center [653, 294] width 227 height 19
click at [688, 294] on button "Done" at bounding box center [708, 294] width 109 height 19
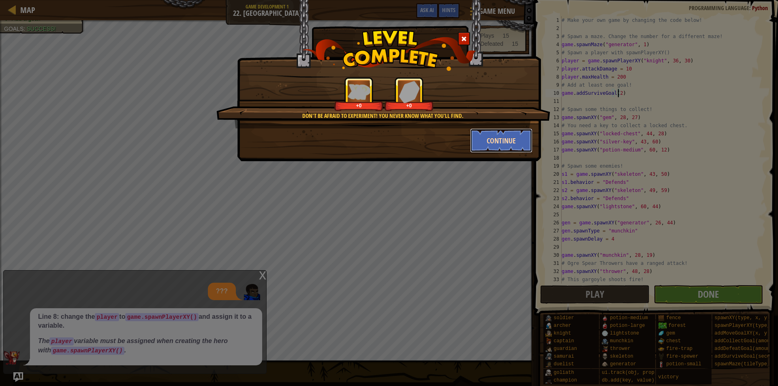
click at [505, 137] on button "Continue" at bounding box center [501, 141] width 63 height 24
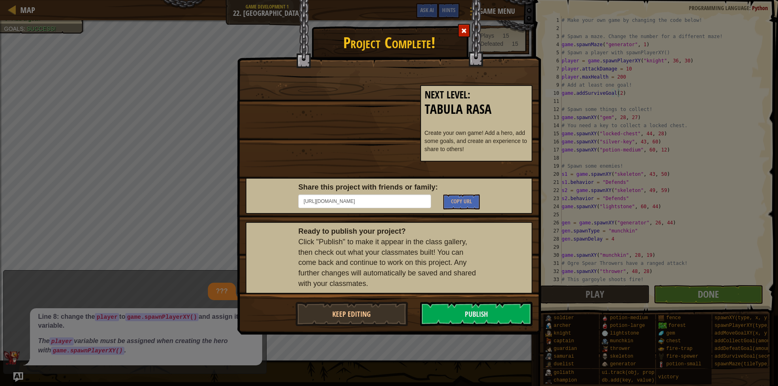
click at [462, 28] on span at bounding box center [464, 31] width 6 height 6
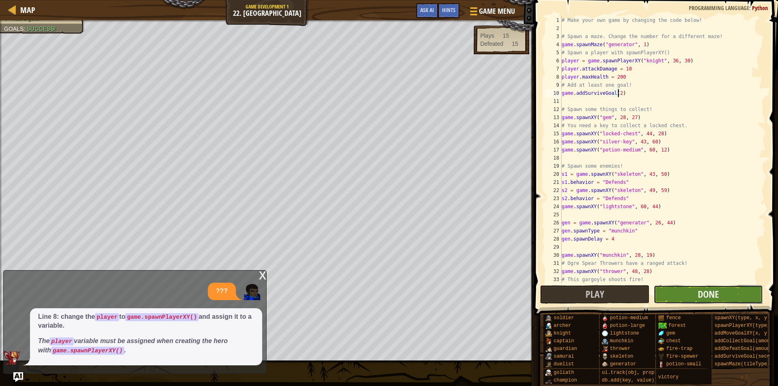
click at [692, 298] on button "Done" at bounding box center [708, 294] width 109 height 19
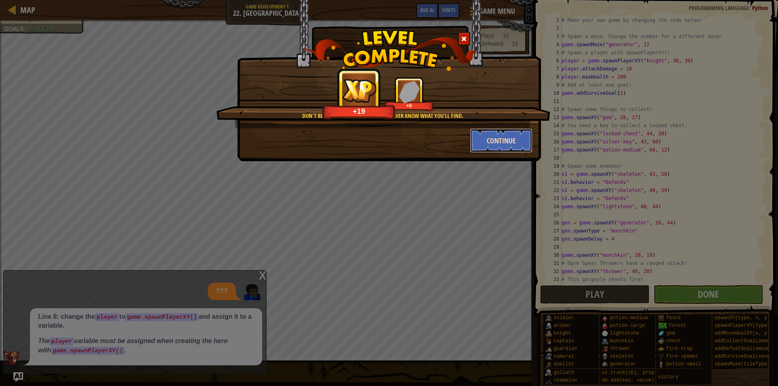
click at [489, 137] on button "Continue" at bounding box center [501, 141] width 63 height 24
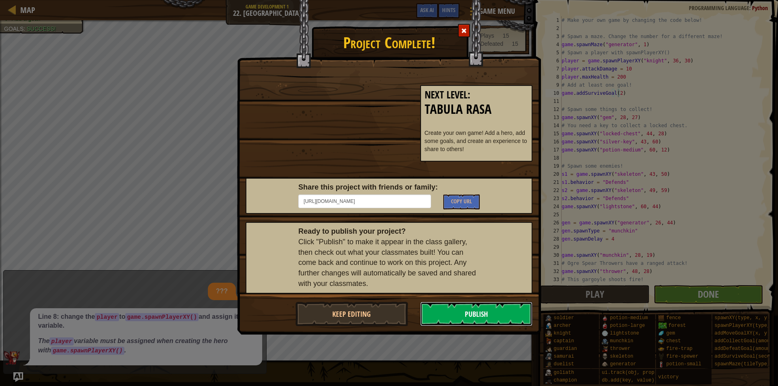
click at [424, 313] on button "Publish" at bounding box center [476, 314] width 113 height 24
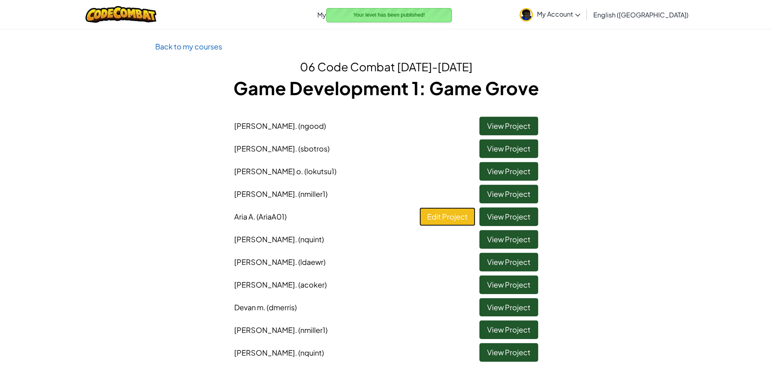
click at [440, 220] on link "Edit Project" at bounding box center [448, 217] width 56 height 19
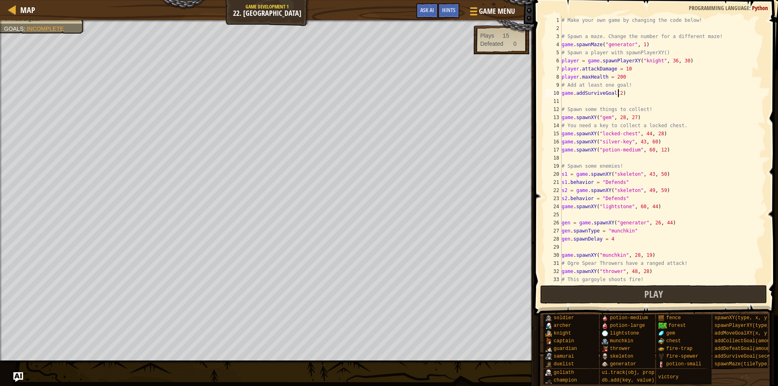
click at [617, 92] on div "# Make your own game by changing the code below! # Spawn a maze. Change the num…" at bounding box center [660, 158] width 200 height 284
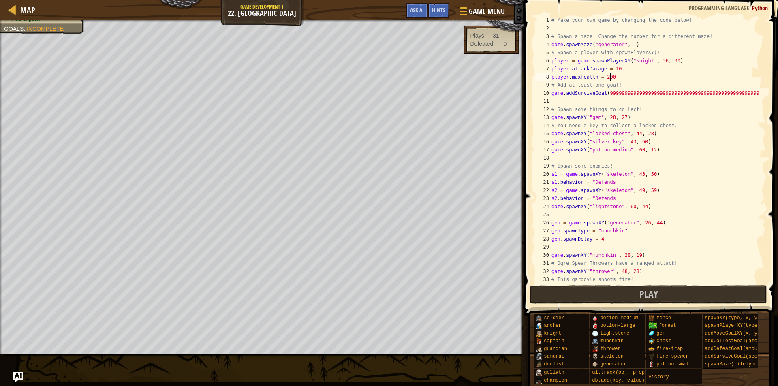
click at [612, 77] on div "# Make your own game by changing the code below! # Spawn a maze. Change the num…" at bounding box center [655, 158] width 210 height 284
click at [617, 72] on div "# Make your own game by changing the code below! # Spawn a maze. Change the num…" at bounding box center [655, 158] width 210 height 284
click at [629, 43] on div "# Make your own game by changing the code below! # Spawn a maze. Change the num…" at bounding box center [655, 158] width 210 height 284
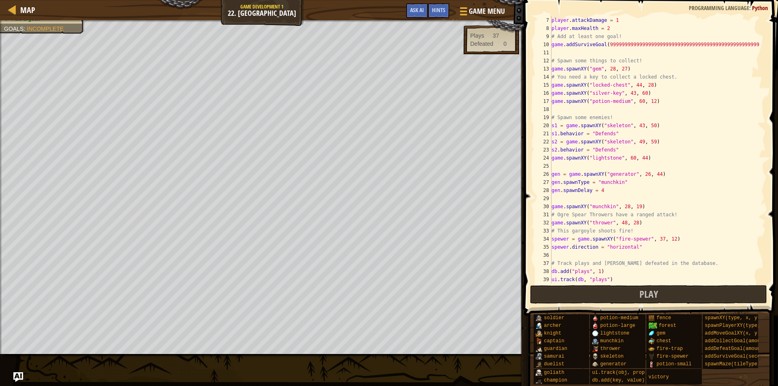
scroll to position [73, 0]
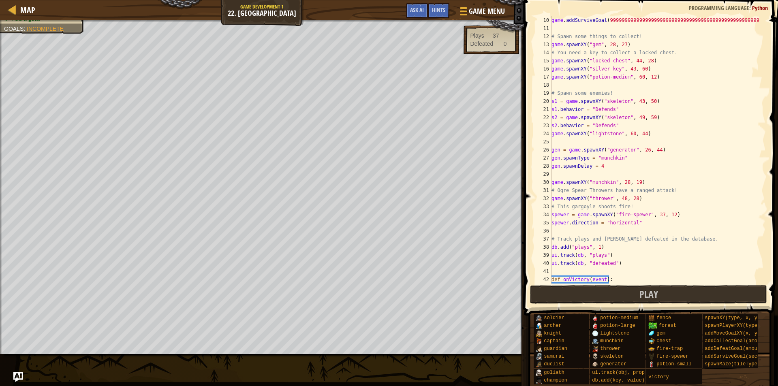
click at [618, 158] on div "game . addSurviveGoal ( 999999999999999999999999999999999999999999999999999 ) #…" at bounding box center [655, 158] width 210 height 284
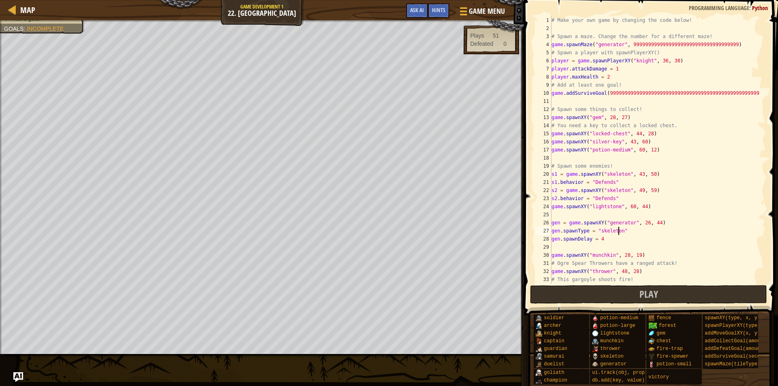
scroll to position [0, 0]
drag, startPoint x: 631, startPoint y: 44, endPoint x: 756, endPoint y: 47, distance: 125.3
click at [756, 47] on div "# Make your own game by changing the code below! # Spawn a maze. Change the num…" at bounding box center [655, 158] width 210 height 284
click at [721, 46] on div "# Make your own game by changing the code below! # Spawn a maze. Change the num…" at bounding box center [655, 150] width 210 height 268
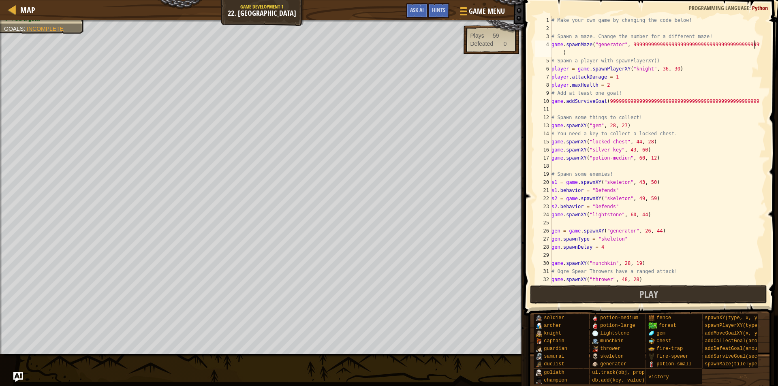
scroll to position [4, 17]
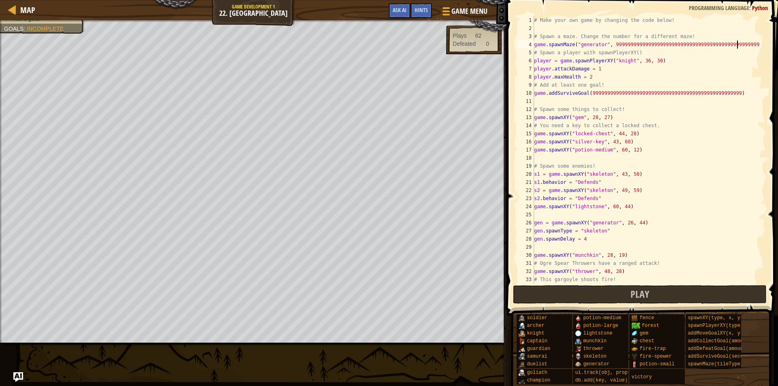
click at [723, 88] on div "# Make your own game by changing the code below! # Spawn a maze. Change the num…" at bounding box center [646, 158] width 227 height 284
click at [708, 96] on div "# Make your own game by changing the code below! # Spawn a maze. Change the num…" at bounding box center [646, 158] width 227 height 284
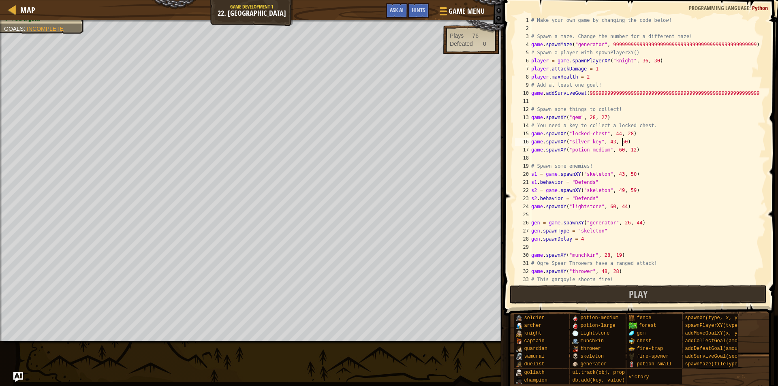
click at [652, 142] on div "# Make your own game by changing the code below! # Spawn a maze. Change the num…" at bounding box center [645, 158] width 230 height 284
click at [625, 296] on button "Play" at bounding box center [638, 294] width 257 height 19
click at [590, 76] on div "# Make your own game by changing the code below! # Spawn a maze. Change the num…" at bounding box center [645, 158] width 230 height 284
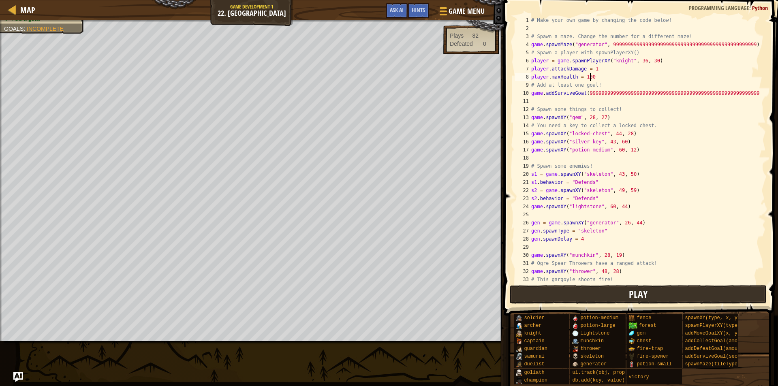
type textarea "player.maxHealth = 100"
click at [567, 291] on button "Play" at bounding box center [638, 294] width 257 height 19
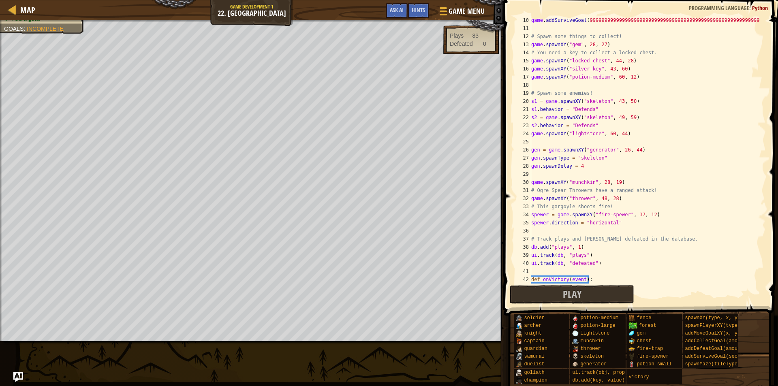
scroll to position [105, 0]
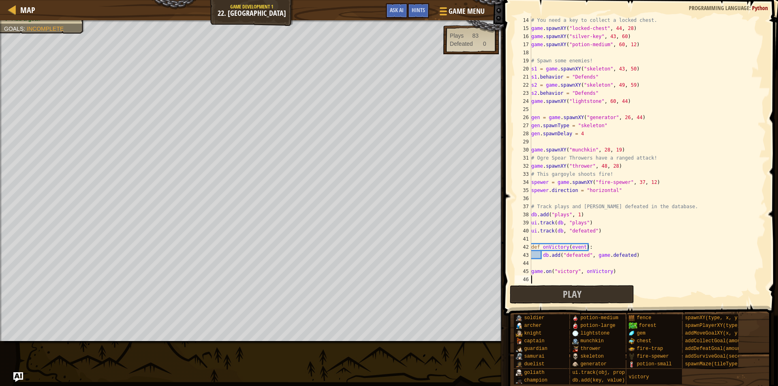
click at [553, 283] on div "# You need a key to collect a locked chest. game . spawnXY ( "locked-chest" , 4…" at bounding box center [645, 158] width 230 height 284
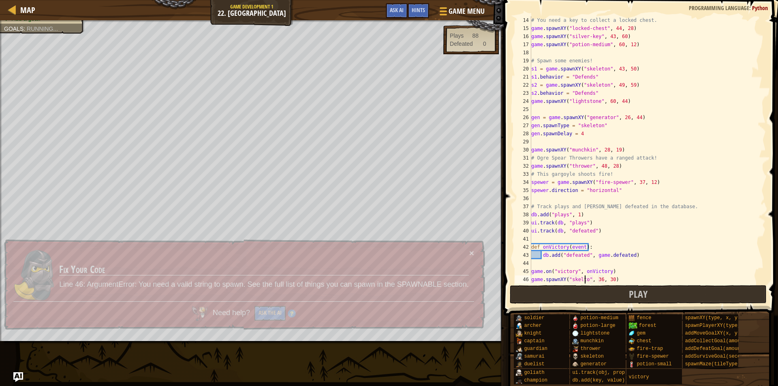
scroll to position [4, 4]
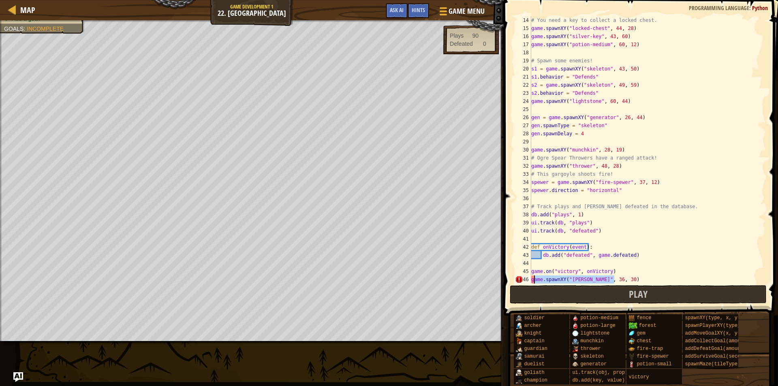
drag, startPoint x: 629, startPoint y: 277, endPoint x: 654, endPoint y: 255, distance: 33.0
click at [651, 255] on div "# You need a key to collect a locked chest. game . spawnXY ( "locked-chest" , 4…" at bounding box center [645, 158] width 230 height 284
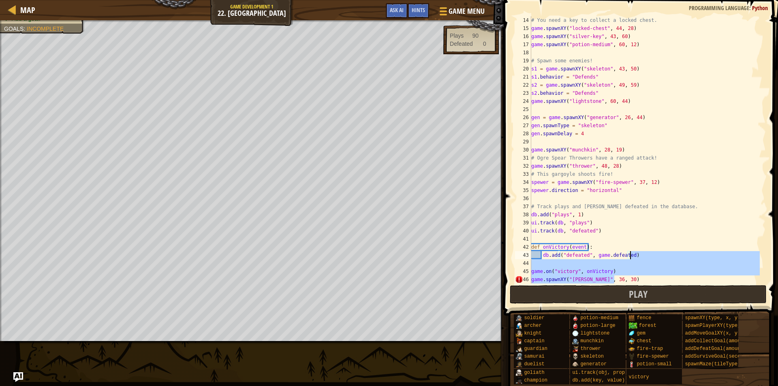
type textarea "db.add("defeated", game.defeated)"
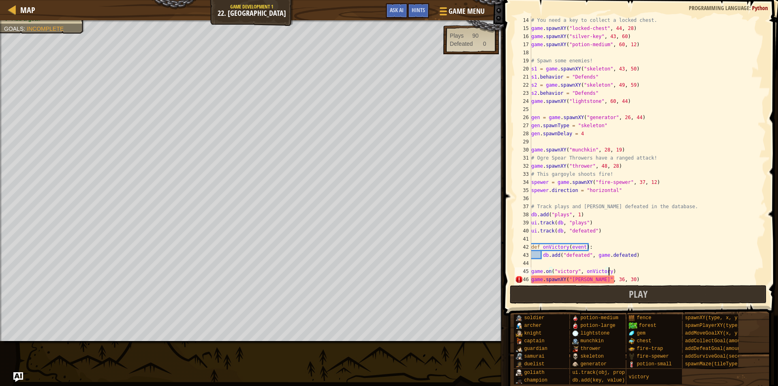
click at [614, 274] on div "# You need a key to collect a locked chest. game . spawnXY ( "locked-chest" , 4…" at bounding box center [645, 158] width 230 height 284
click at [579, 281] on div "# You need a key to collect a locked chest. game . spawnXY ( "locked-chest" , 4…" at bounding box center [645, 158] width 230 height 284
drag, startPoint x: 572, startPoint y: 280, endPoint x: 529, endPoint y: 281, distance: 43.0
click at [529, 281] on div "game.spawnXY("skeleton", 36, 30) 14 15 16 17 18 19 20 21 22 23 24 25 26 27 28 2…" at bounding box center [640, 150] width 253 height 268
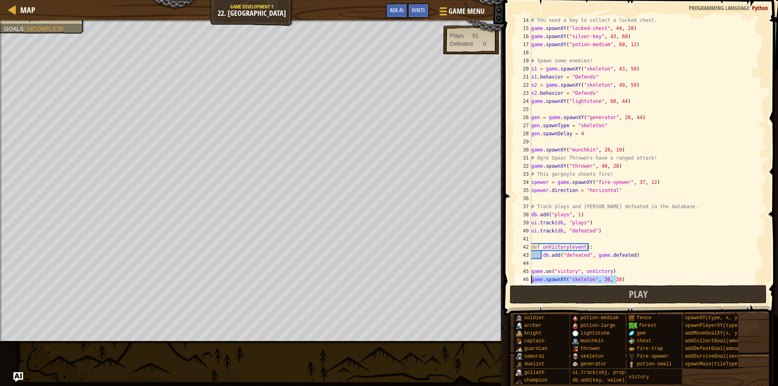
scroll to position [114, 0]
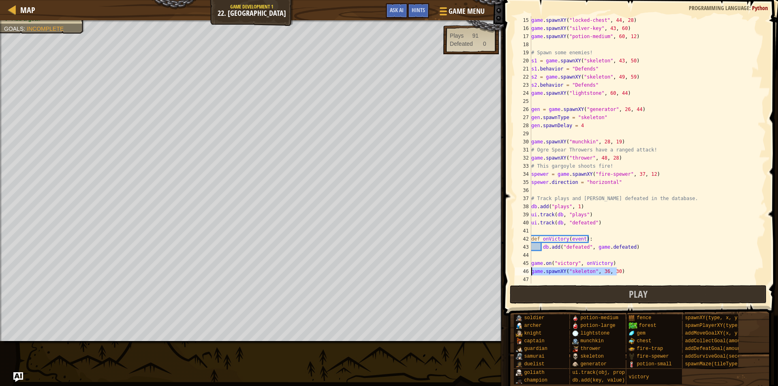
type textarea "game.spawnXY("skeleton", 36, 30)"
click at [544, 272] on div "game . spawnXY ( "locked-chest" , 44 , 28 ) game . spawnXY ( "silver-key" , 43 …" at bounding box center [645, 150] width 230 height 268
click at [530, 278] on div "47" at bounding box center [523, 280] width 16 height 8
paste textarea "game.spawnXY("skeleton", 36, 30)"
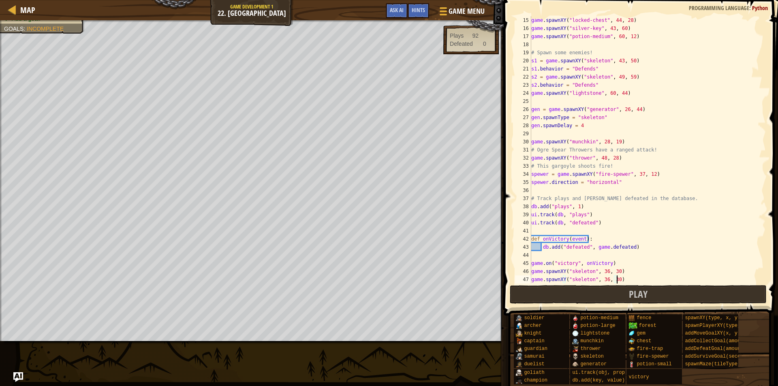
paste textarea "game.spawnXY("skeleton", 36, 30)"
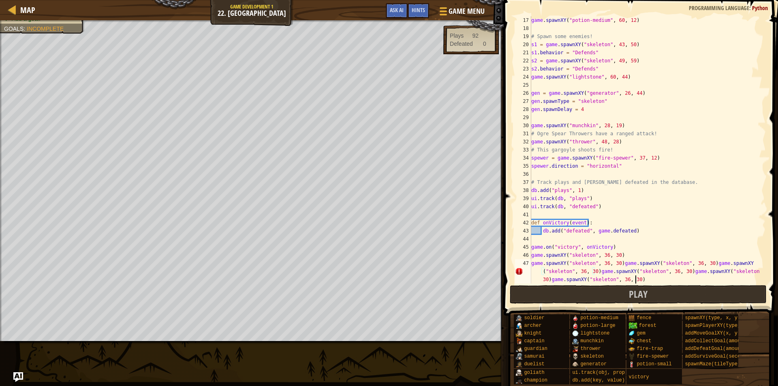
paste textarea "game.spawnXY("skeleton", 36, 30)"
paste
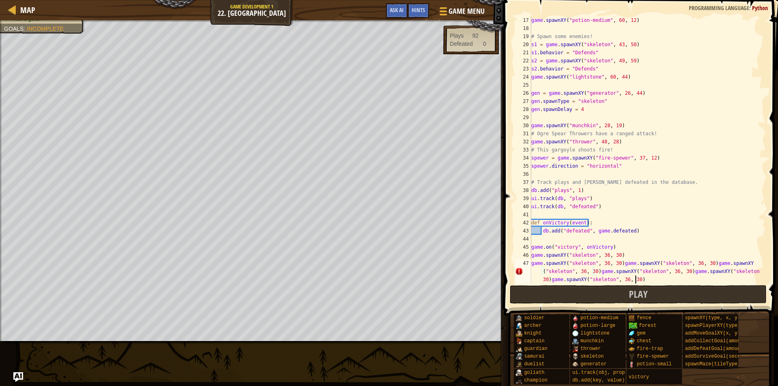
type textarea "game.spawnXY("skeleton", 36, 30)game.spawnXY("skeleton", 36, 30)game.spawnXY("s…"
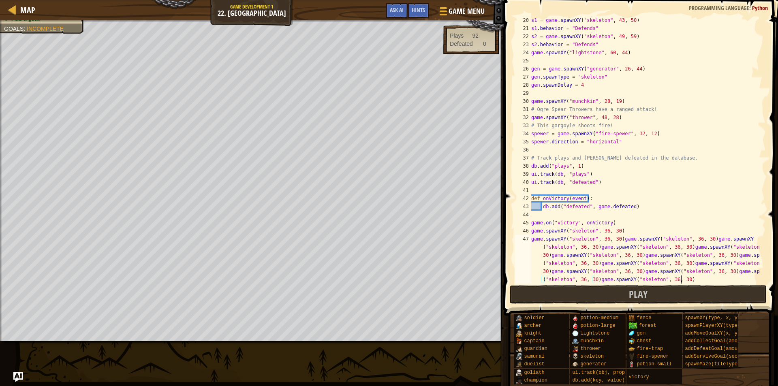
scroll to position [178, 0]
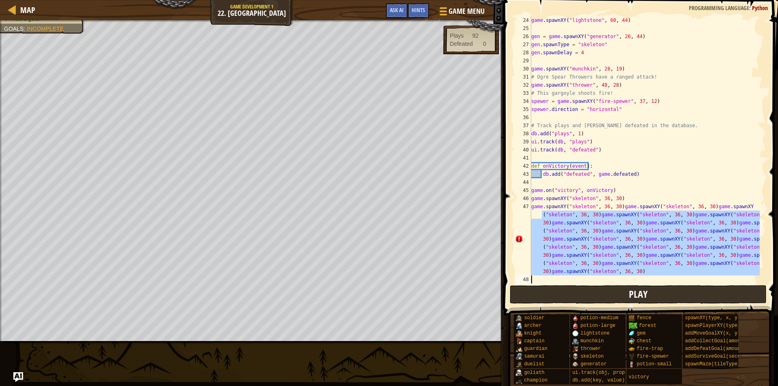
drag, startPoint x: 536, startPoint y: 224, endPoint x: 745, endPoint y: 292, distance: 219.7
click at [745, 294] on div "24 25 26 27 28 29 30 31 32 33 34 35 36 37 38 39 40 41 42 43 44 45 46 47 48 game…" at bounding box center [639, 174] width 277 height 340
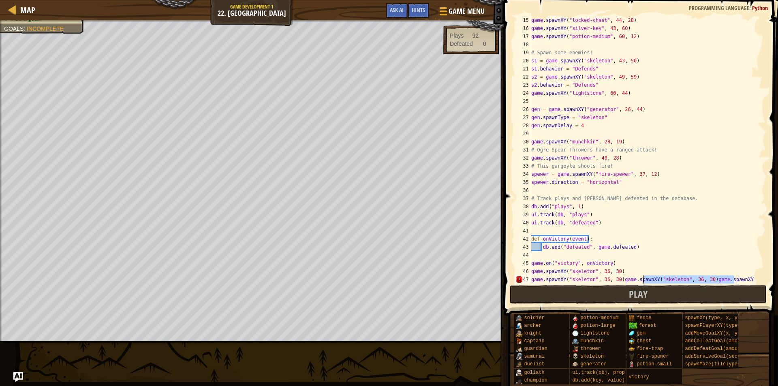
scroll to position [122, 0]
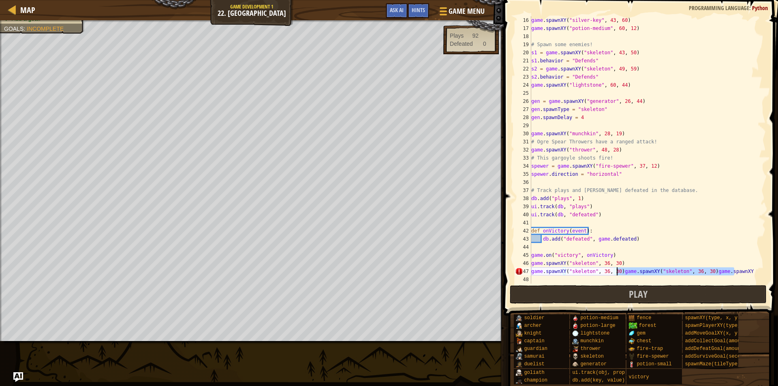
drag, startPoint x: 741, startPoint y: 281, endPoint x: 617, endPoint y: 274, distance: 124.7
click at [617, 274] on div "game . spawnXY ( "silver-key" , 43 , 60 ) game . spawnXY ( "potion-medium" , 60…" at bounding box center [645, 158] width 230 height 284
type textarea "game.spawnXY("skeleton", 36, 30)"
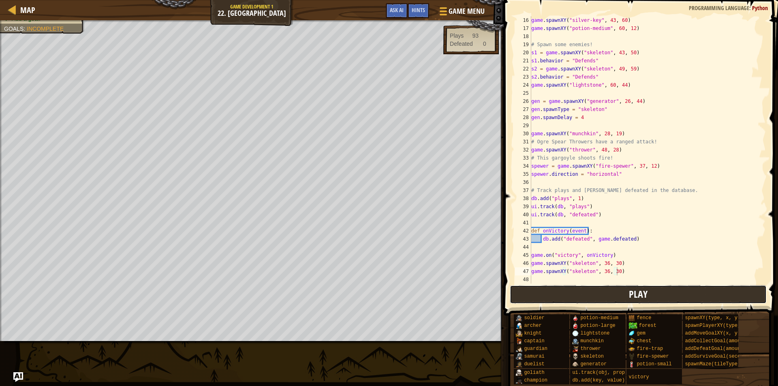
click at [586, 286] on button "Play" at bounding box center [638, 294] width 257 height 19
click at [548, 282] on div "game . spawnXY ( "silver-key" , 43 , 60 ) game . spawnXY ( "potion-medium" , 60…" at bounding box center [645, 158] width 230 height 284
drag, startPoint x: 606, startPoint y: 283, endPoint x: 533, endPoint y: 280, distance: 72.6
click at [533, 280] on div "game . spawnXY ( "silver-key" , 43 , 60 ) game . spawnXY ( "potion-medium" , 60…" at bounding box center [645, 158] width 230 height 284
type textarea "g"
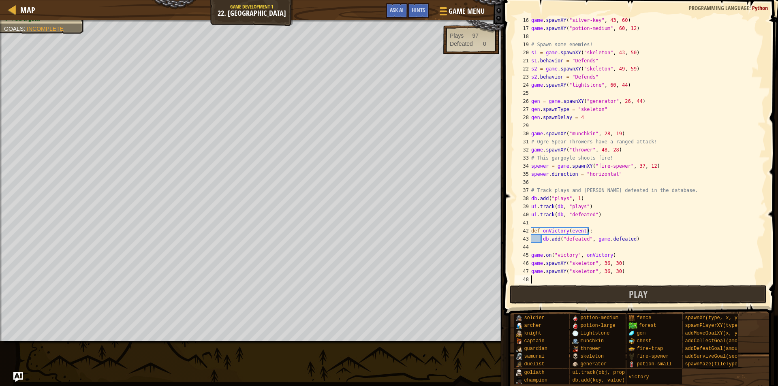
paste textarea "game.spawnXY("skeleton", 36, 30)"
type textarea "game.spawnXY("skeleton", 36, 30)"
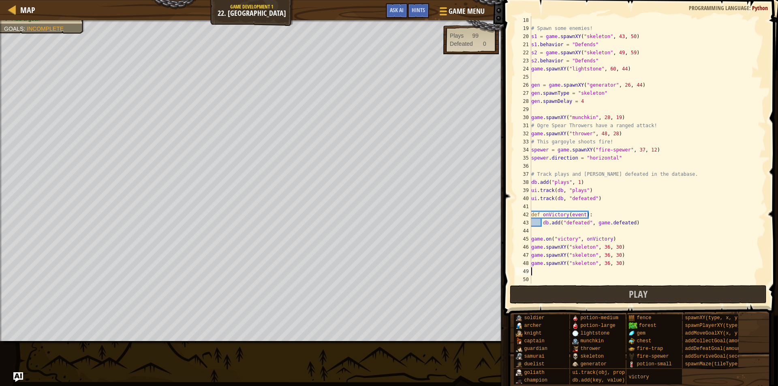
paste textarea "game.spawnXY("skeleton", 36, 30)"
type textarea "game.spawnXY("skeleton", 36, 30)"
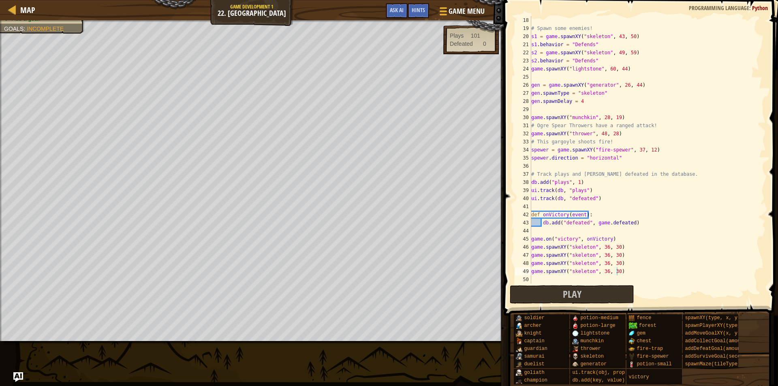
click at [561, 277] on div "# Spawn some enemies! s1 = game . spawnXY ( "skeleton" , 43 , 50 ) s1 . behavio…" at bounding box center [645, 158] width 230 height 284
paste textarea "game.spawnXY("skeleton", 36, 30)"
type textarea "game.spawnXY("skeleton", 36, 30)"
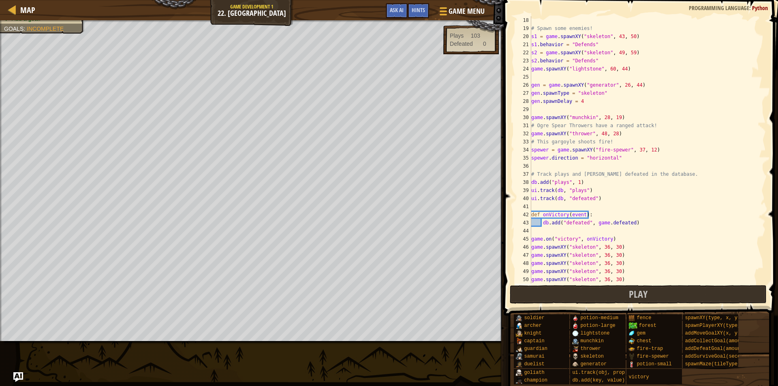
paste textarea "game.spawnXY("skeleton", 36, 30)"
type textarea "game.spawnXY("skeleton", 36, 30)"
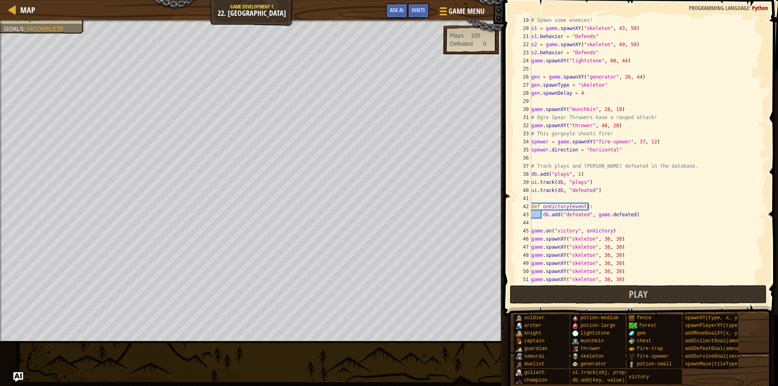
paste textarea "game.spawnXY("skeleton", 36, 30)"
type textarea "game.spawnXY("skeleton", 36, 30)"
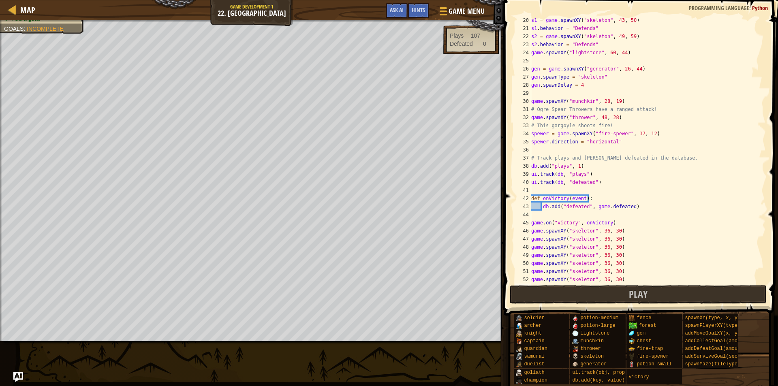
paste textarea "game.spawnXY("skeleton", 36, 30)"
type textarea "game.spawnXY("skeleton", 36, 30)"
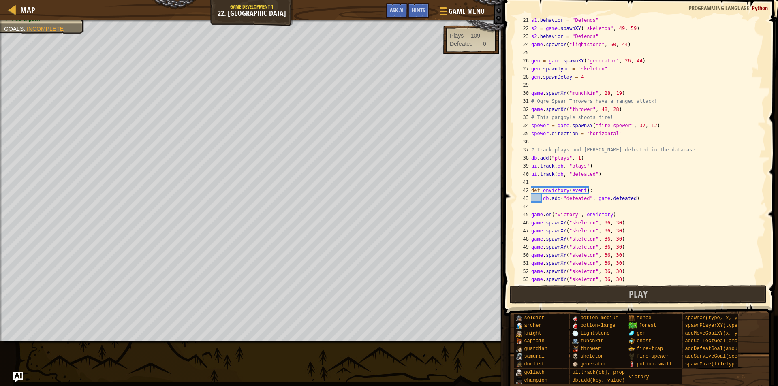
paste textarea "game.spawnXY("skeleton", 36, 30)"
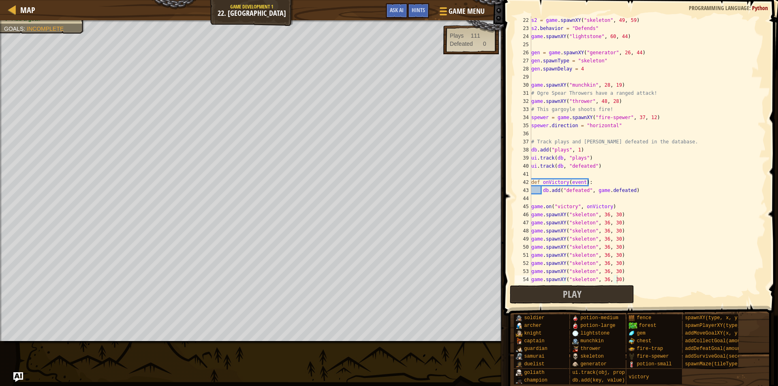
scroll to position [178, 0]
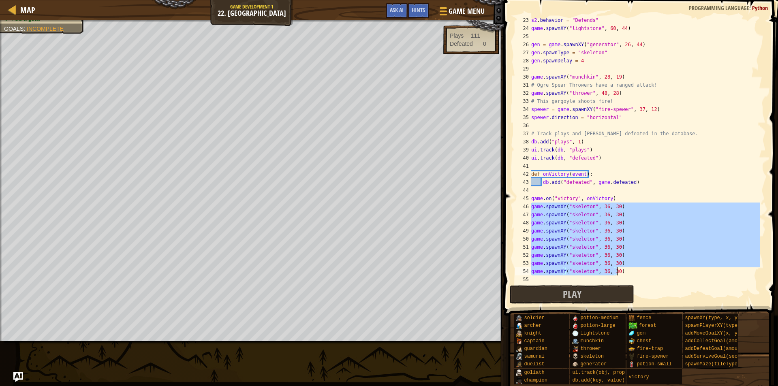
drag, startPoint x: 532, startPoint y: 206, endPoint x: 622, endPoint y: 270, distance: 110.5
click at [622, 270] on div "s2 . behavior = "Defends" game . spawnXY ( "lightstone" , 60 , 44 ) gen = game …" at bounding box center [645, 158] width 230 height 284
type textarea "game.spawnXY("skeleton", 36, 30) game.spawnXY("skeleton", 36, 30)"
click at [594, 279] on div "s2 . behavior = "Defends" game . spawnXY ( "lightstone" , 60 , 44 ) gen = game …" at bounding box center [645, 158] width 230 height 284
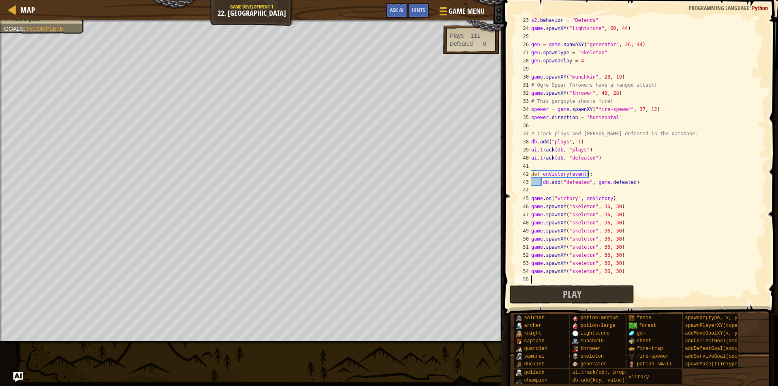
paste textarea "game.spawnXY("skeleton", 36, 30)"
type textarea "game.spawnXY("skeleton", 36, 30)"
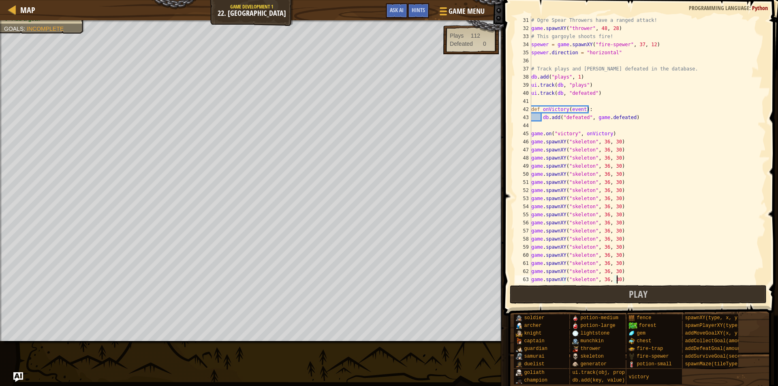
scroll to position [251, 0]
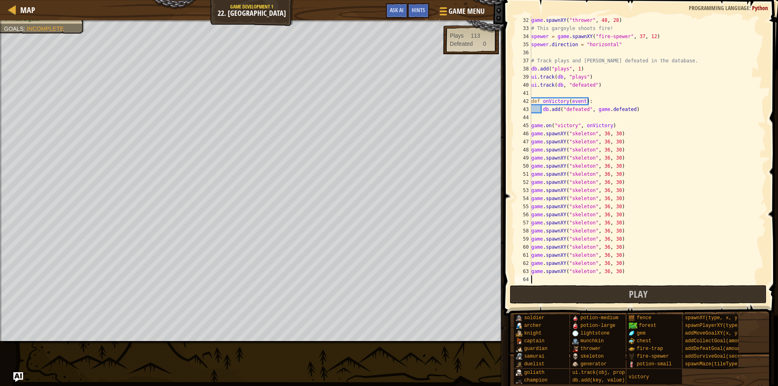
paste textarea "game.spawnXY("skeleton", 36, 30)"
type textarea "game.spawnXY("skeleton", 36, 30)"
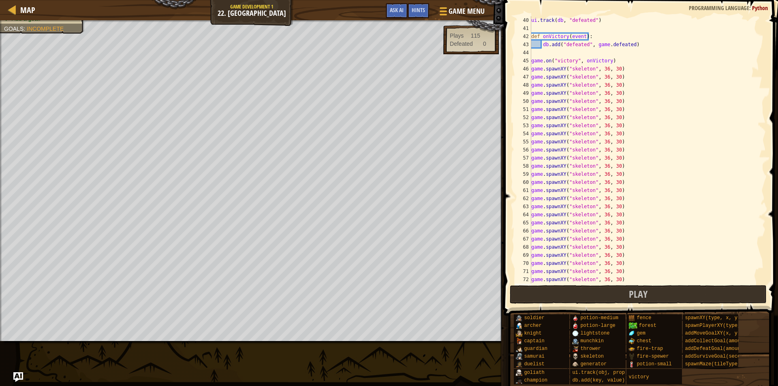
paste textarea "game.spawnXY("skeleton", 36, 30)"
type textarea "game.spawnXY("skeleton", 36, 30)"
paste textarea "game.spawnXY("skeleton", 36, 30)"
type textarea "game.spawnXY("skeleton", 36, 30)"
paste textarea "game.spawnXY("skeleton", 36, 30)"
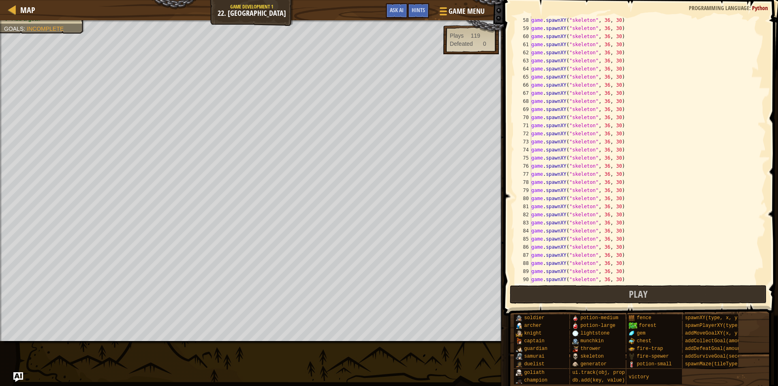
type textarea "game.spawnXY("skeleton", 36, 30)"
paste textarea "game.spawnXY("skeleton", 36, 30)"
type textarea "game.spawnXY("skeleton", 36, 30)"
paste textarea "game.spawnXY("skeleton", 36, 30)"
type textarea "game.spawnXY("skeleton", 36, 30)"
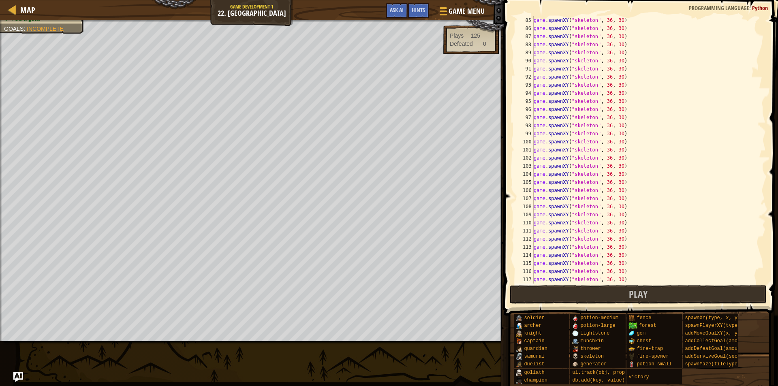
paste textarea "game.spawnXY("skeleton", 36, 30)"
type textarea "game.spawnXY("skeleton", 36, 30)"
paste textarea "game.spawnXY("skeleton", 36, 30)"
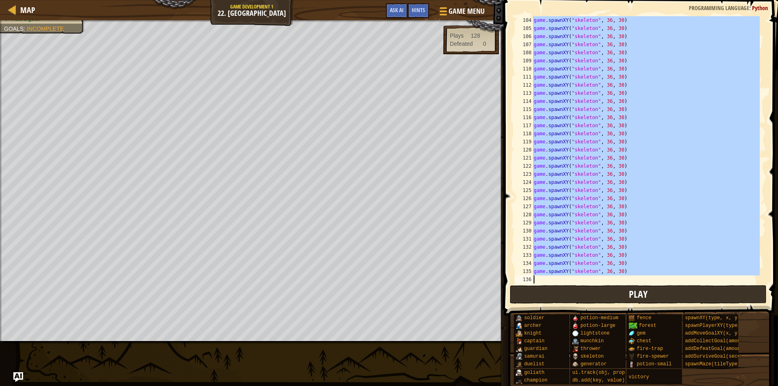
scroll to position [835, 0]
drag, startPoint x: 537, startPoint y: 165, endPoint x: 643, endPoint y: 277, distance: 154.6
click at [643, 277] on div "game . spawnXY ( "skeleton" , 36 , 30 ) game . spawnXY ( "skeleton" , 36 , 30 )…" at bounding box center [646, 158] width 228 height 284
type textarea "game.spawnXY("skeleton", 36, 30)"
click at [581, 276] on div "game . spawnXY ( "skeleton" , 36 , 30 ) game . spawnXY ( "skeleton" , 36 , 30 )…" at bounding box center [646, 150] width 228 height 268
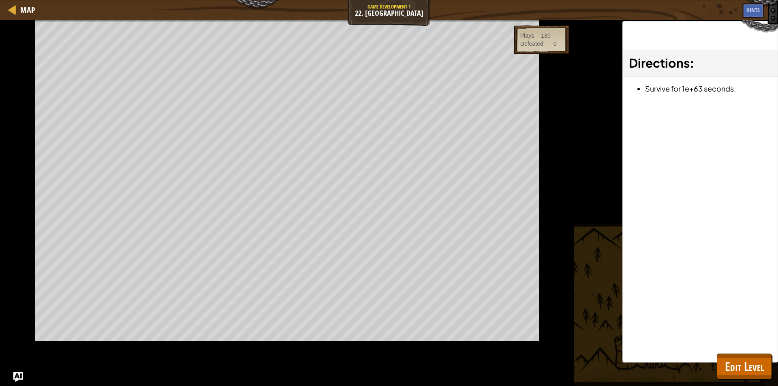
scroll to position [0, 0]
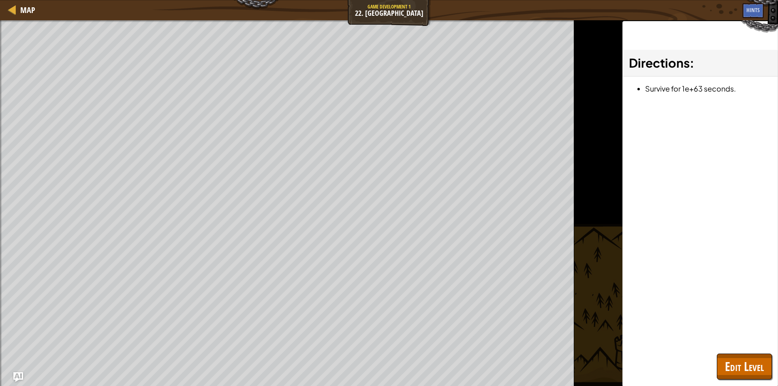
click at [745, 364] on span "Edit Level" at bounding box center [744, 366] width 39 height 17
click at [0, 0] on span "addDefeatGoal(amount)" at bounding box center [0, 0] width 0 height 0
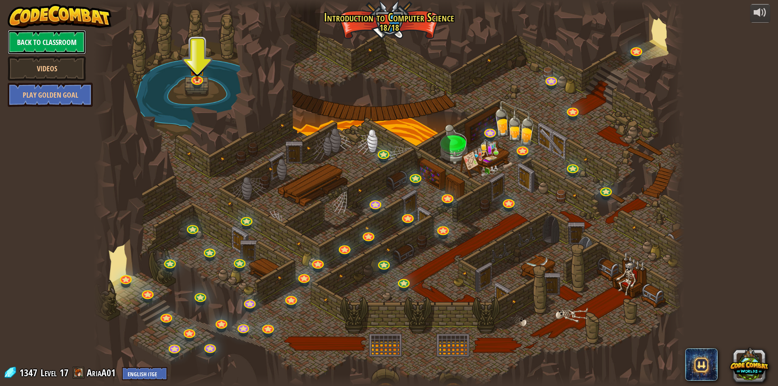
click at [41, 43] on link "Back to Classroom" at bounding box center [47, 42] width 78 height 24
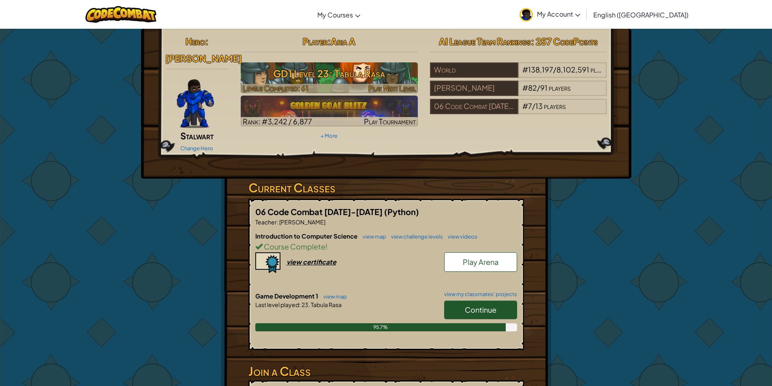
click at [293, 71] on h3 "GD1 Level 23: Tabula Rasa" at bounding box center [329, 73] width 177 height 18
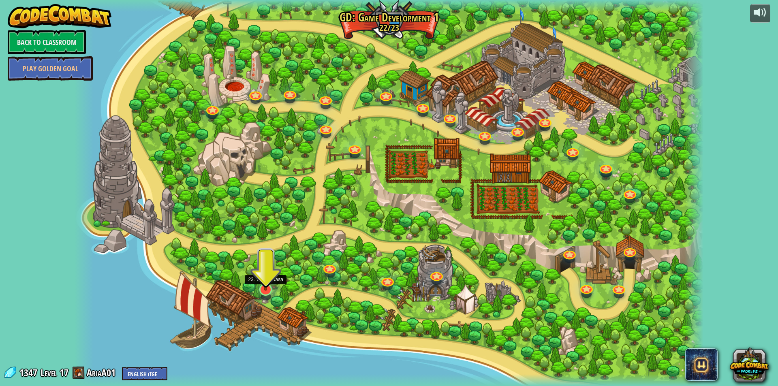
click at [266, 278] on img at bounding box center [265, 271] width 17 height 40
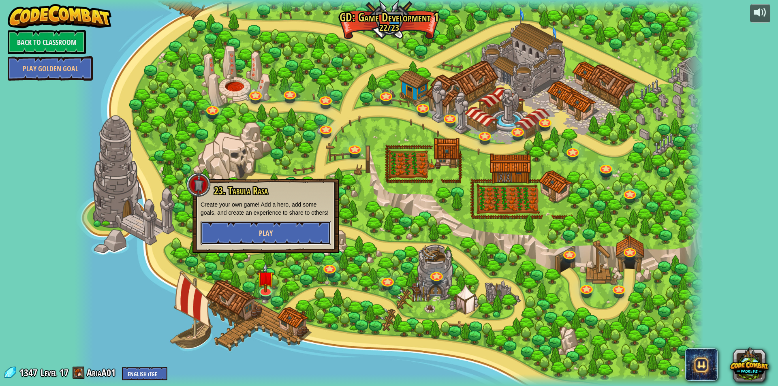
click at [256, 233] on button "Play" at bounding box center [266, 233] width 131 height 24
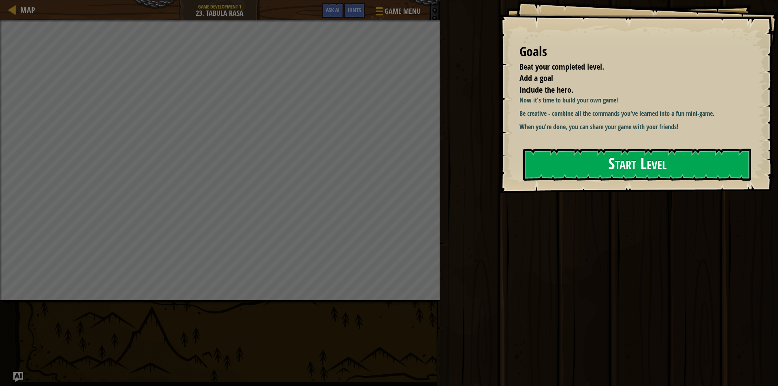
click at [601, 161] on button "Start Level" at bounding box center [637, 165] width 228 height 32
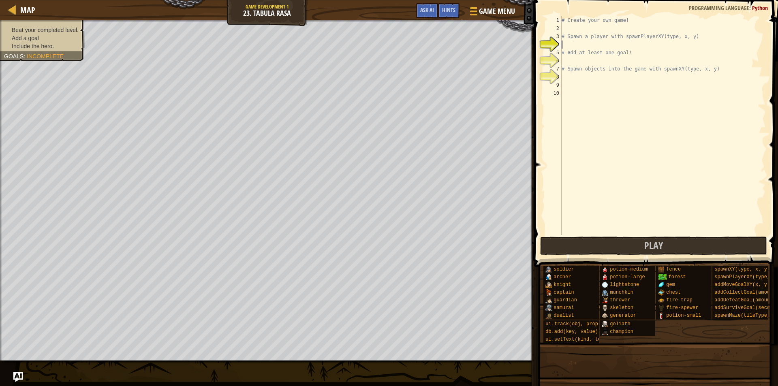
click at [594, 44] on div "# Create your own game! # Spawn a player with spawnPlayerXY(type, x, y) # Add a…" at bounding box center [663, 133] width 206 height 235
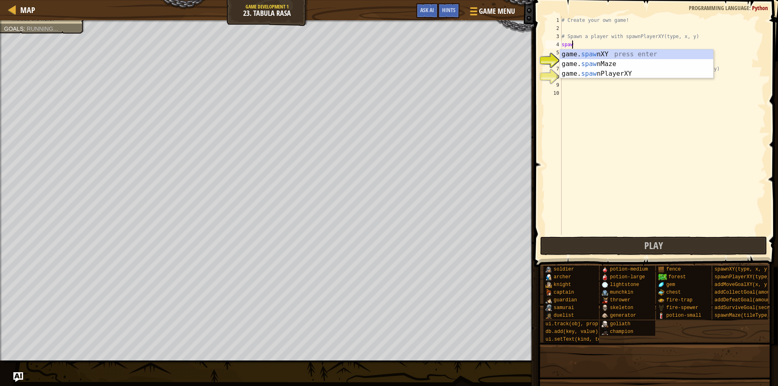
scroll to position [4, 0]
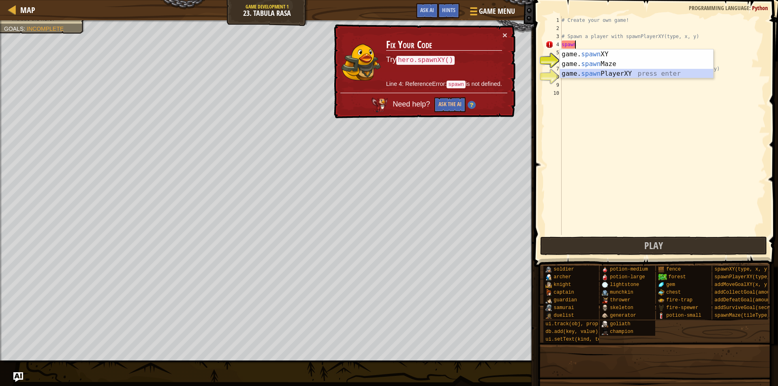
click at [581, 73] on div "game. spawn XY press enter game. spawn Maze press enter game. spawn PlayerXY pr…" at bounding box center [636, 73] width 153 height 49
type textarea "player = game.spawnPlayerXY("captain", 36, 30)"
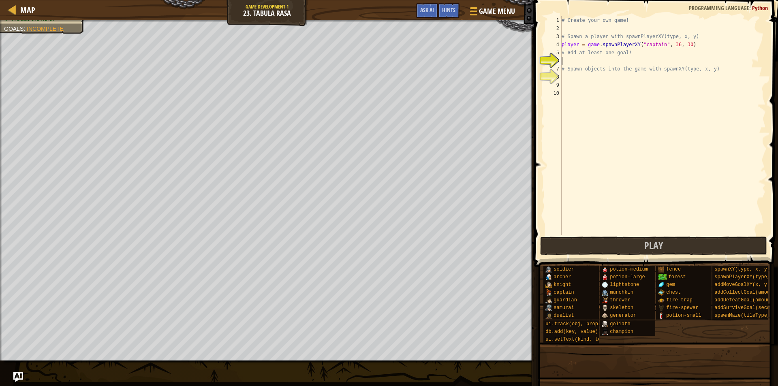
click at [600, 58] on div "# Create your own game! # Spawn a player with spawnPlayerXY(type, x, y) player …" at bounding box center [663, 133] width 206 height 235
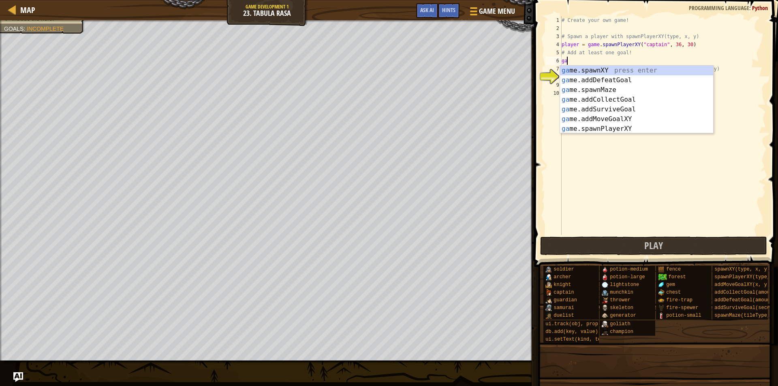
type textarea "gam"
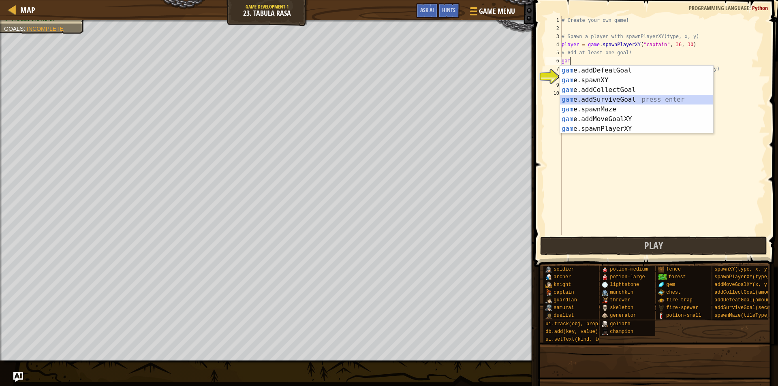
click at [619, 98] on div "gam e.addDefeatGoal press enter gam e.spawnXY press enter gam e.addCollectGoal …" at bounding box center [636, 110] width 153 height 88
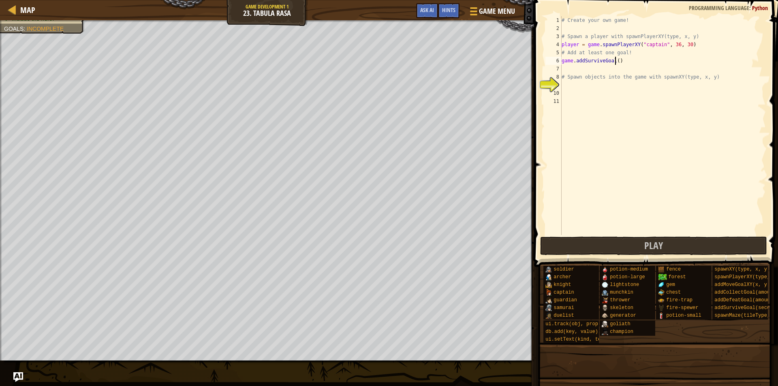
click at [614, 62] on div "# Create your own game! # Spawn a player with spawnPlayerXY(type, x, y) player …" at bounding box center [663, 133] width 206 height 235
type textarea "game.addSurviveGoal(20)"
click at [569, 85] on div "# Create your own game! # Spawn a player with spawnPlayerXY(type, x, y) player …" at bounding box center [663, 133] width 206 height 235
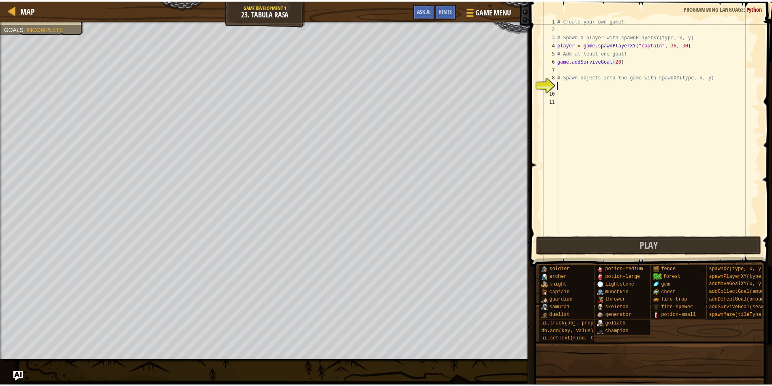
scroll to position [4, 0]
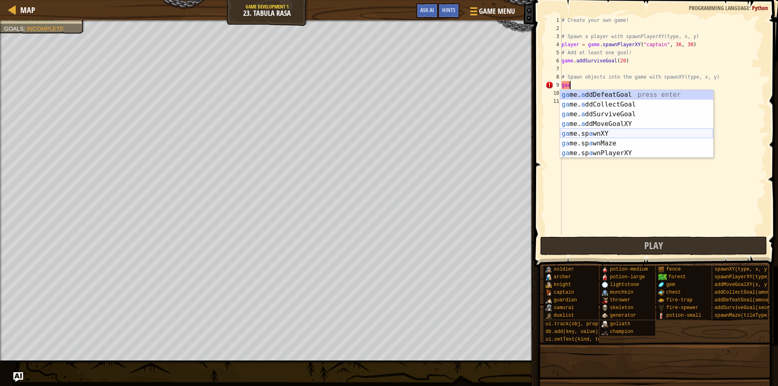
click at [604, 133] on div "ga me. a ddDefeatGoal press enter ga me. a ddCollectGoal press enter ga me. a d…" at bounding box center [636, 134] width 153 height 88
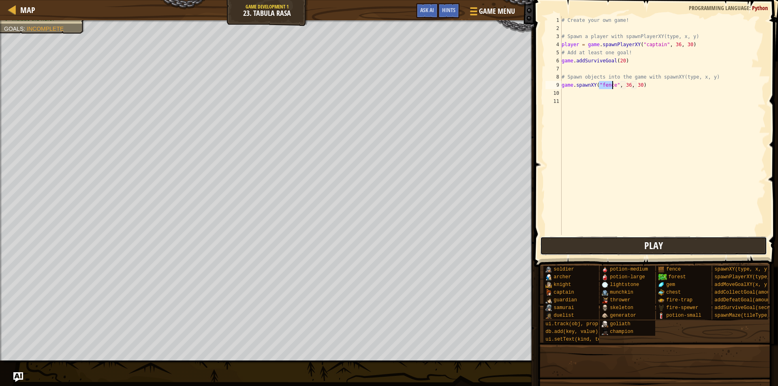
click at [605, 246] on button "Play" at bounding box center [653, 246] width 227 height 19
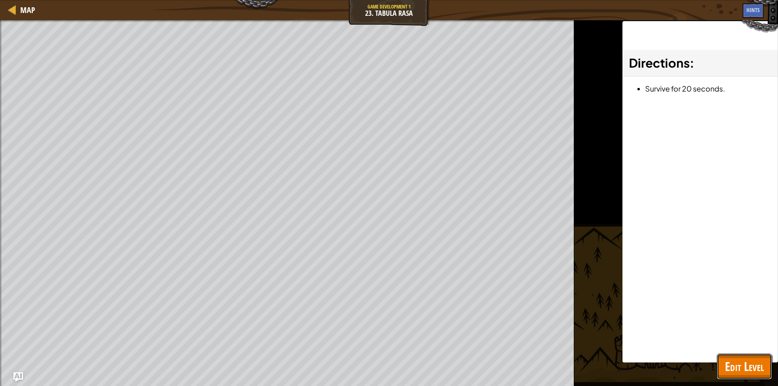
click at [718, 362] on button "Edit Level" at bounding box center [744, 367] width 55 height 26
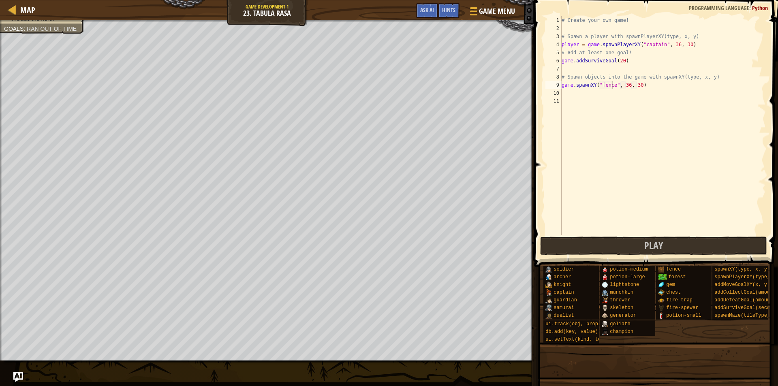
click at [621, 60] on div "# Create your own game! # Spawn a player with spawnPlayerXY(type, x, y) player …" at bounding box center [663, 133] width 206 height 235
type textarea "game.addSurviveGoal(2)"
click at [676, 241] on button "Play" at bounding box center [653, 246] width 227 height 19
click at [693, 244] on button "Done" at bounding box center [708, 246] width 109 height 19
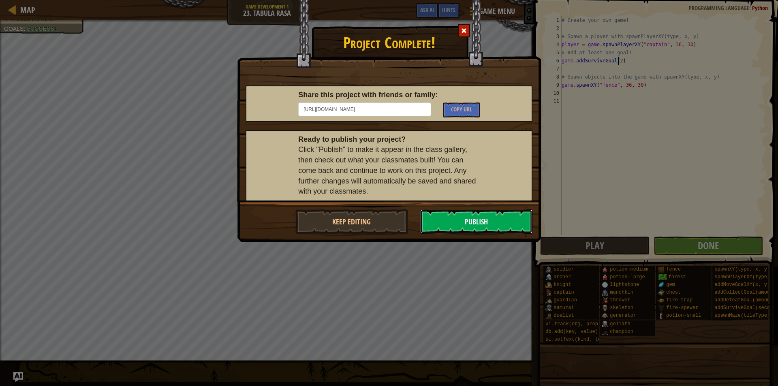
click at [499, 220] on button "Publish" at bounding box center [476, 222] width 113 height 24
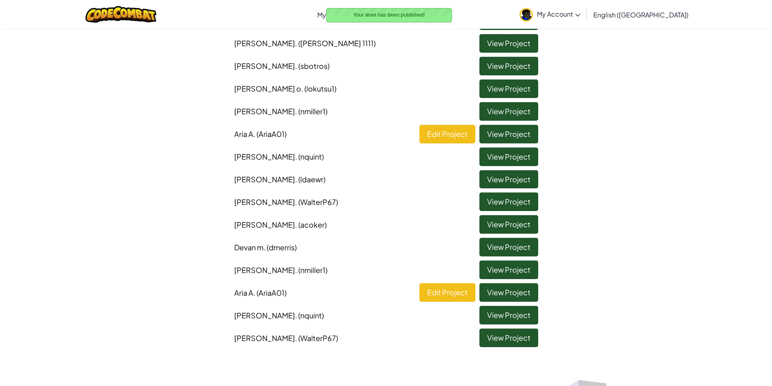
scroll to position [122, 0]
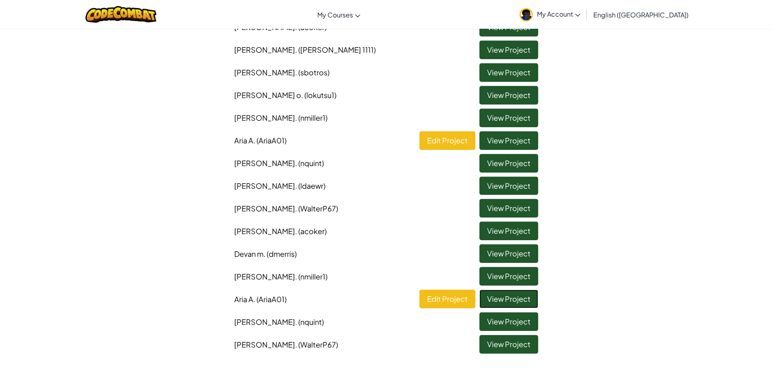
click at [510, 299] on link "View Project" at bounding box center [509, 299] width 59 height 19
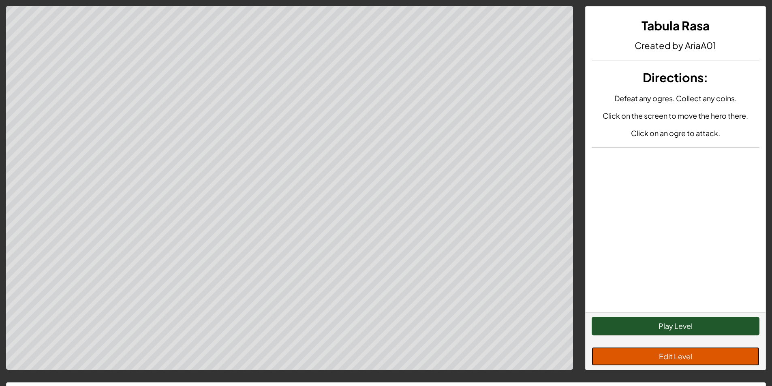
click at [673, 355] on button "Edit Level" at bounding box center [676, 356] width 168 height 19
